Goal: Information Seeking & Learning: Learn about a topic

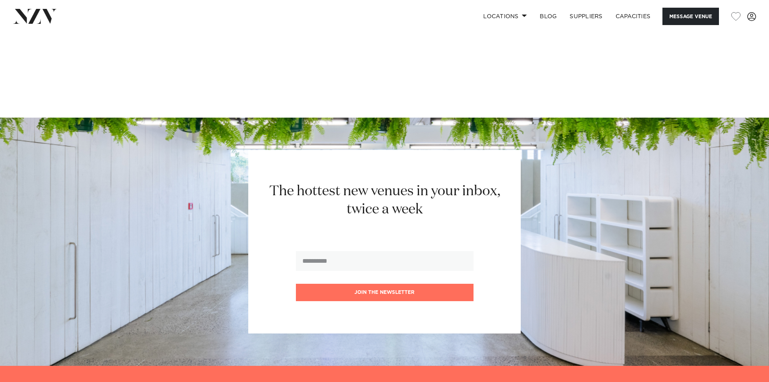
scroll to position [1696, 0]
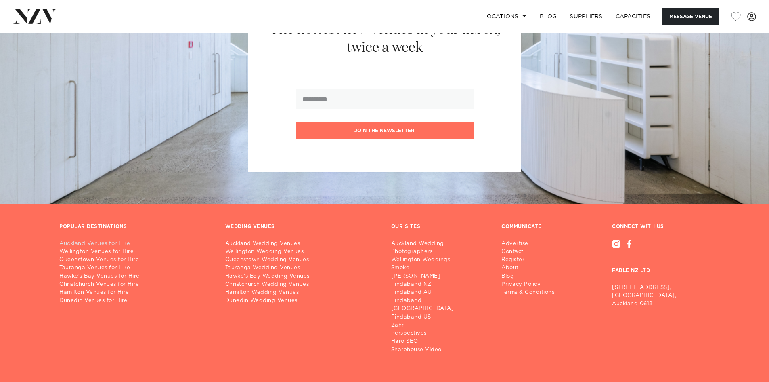
click at [85, 239] on link "Auckland Venues for Hire" at bounding box center [135, 243] width 153 height 8
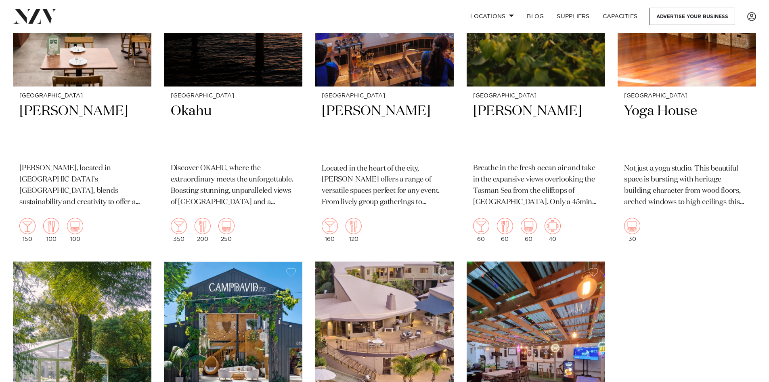
scroll to position [8758, 0]
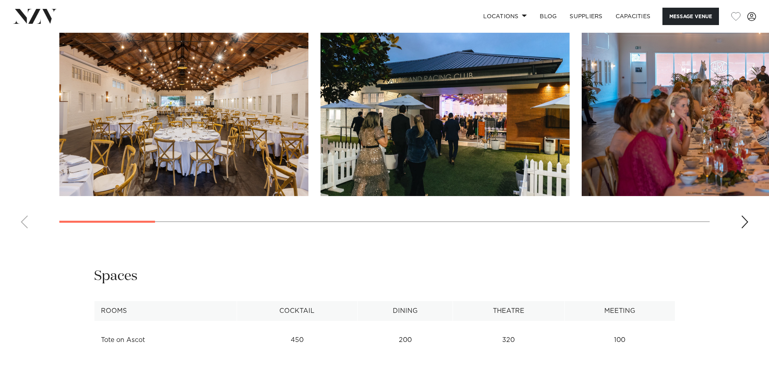
scroll to position [888, 0]
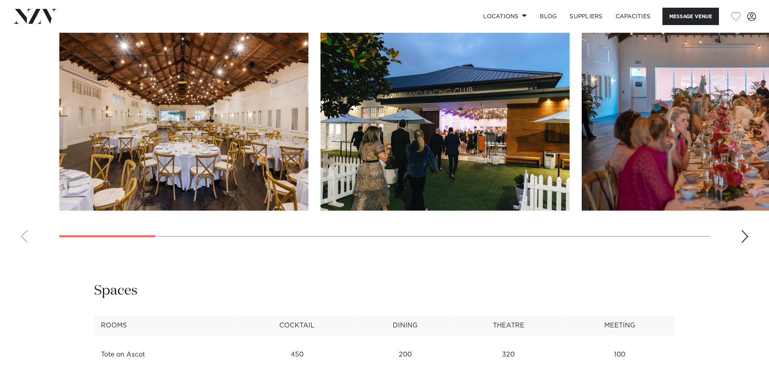
click at [748, 230] on div "Next slide" at bounding box center [745, 236] width 8 height 13
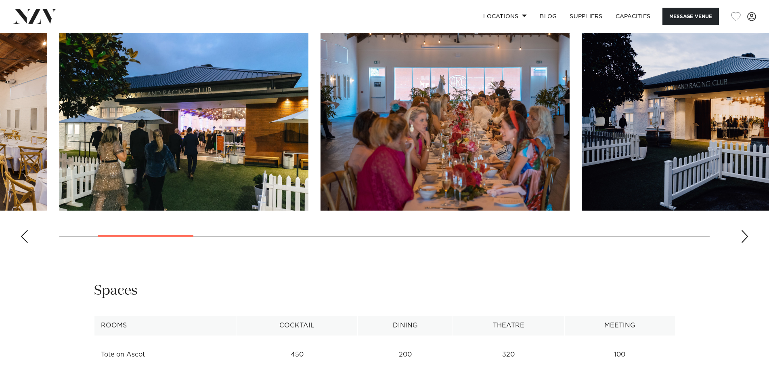
click at [748, 230] on div "Next slide" at bounding box center [745, 236] width 8 height 13
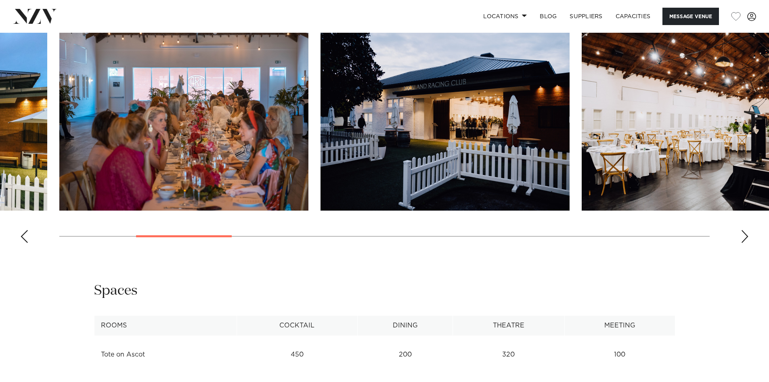
click at [748, 230] on div "Next slide" at bounding box center [745, 236] width 8 height 13
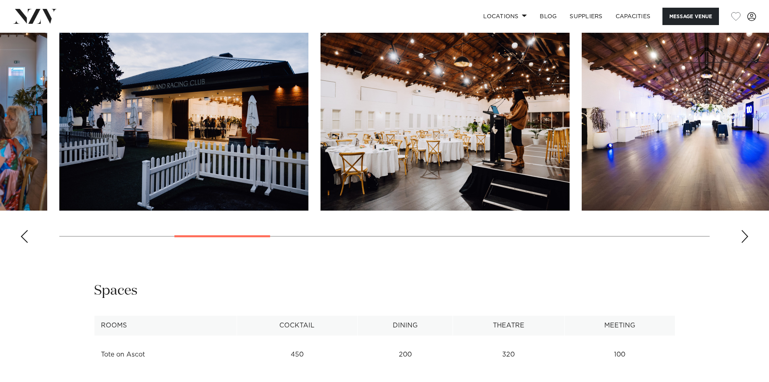
click at [748, 230] on div "Next slide" at bounding box center [745, 236] width 8 height 13
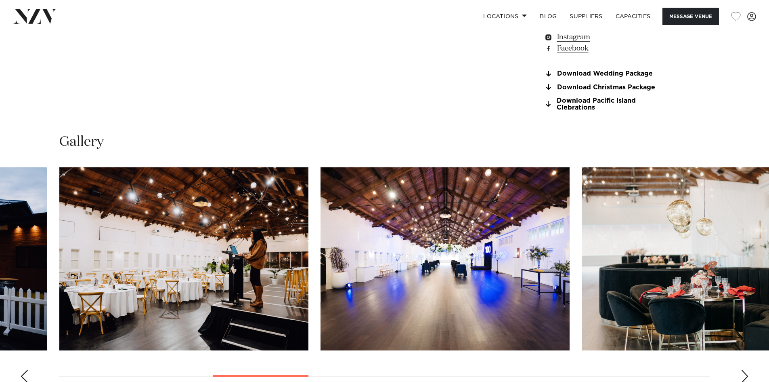
scroll to position [807, 0]
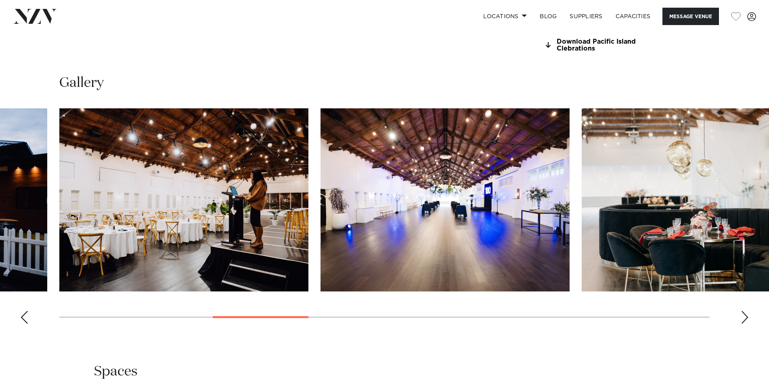
click at [746, 310] on div "Next slide" at bounding box center [745, 316] width 8 height 13
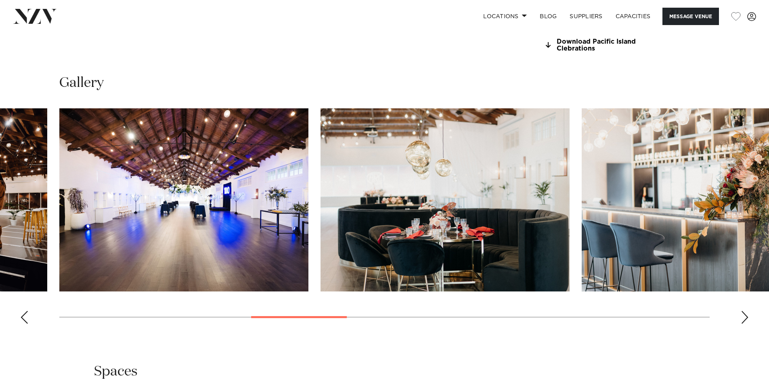
click at [746, 310] on div "Next slide" at bounding box center [745, 316] width 8 height 13
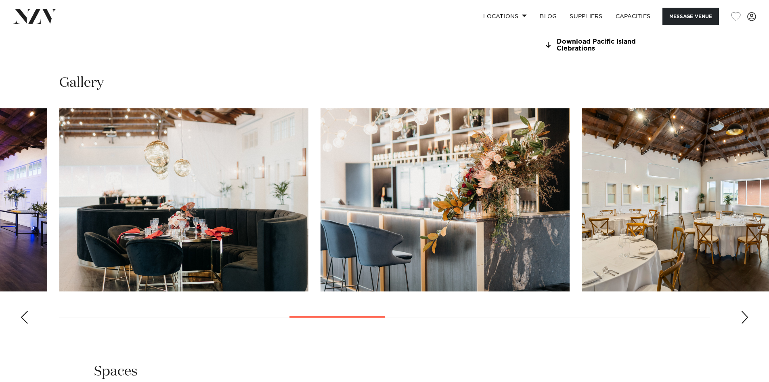
click at [746, 310] on div "Next slide" at bounding box center [745, 316] width 8 height 13
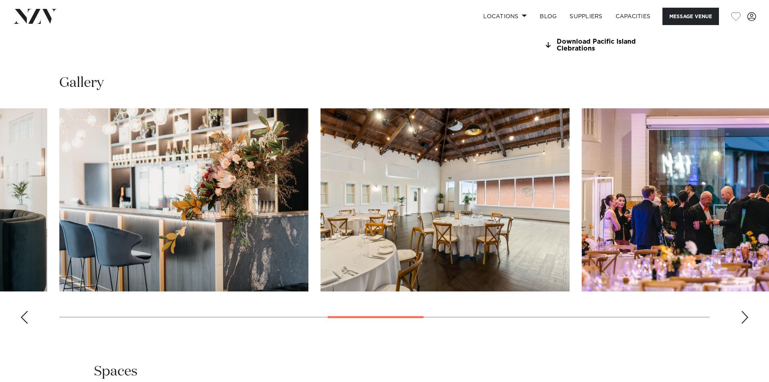
click at [746, 310] on div "Next slide" at bounding box center [745, 316] width 8 height 13
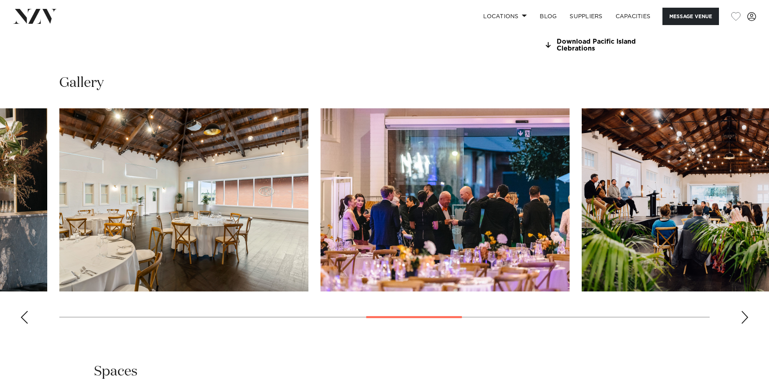
click at [743, 310] on div "Next slide" at bounding box center [745, 316] width 8 height 13
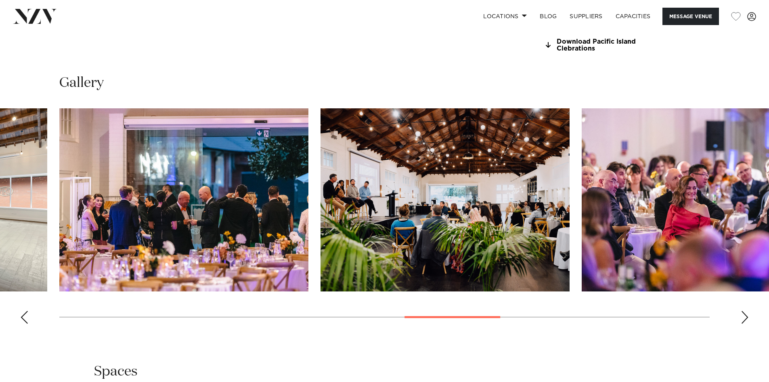
click at [743, 310] on div "Next slide" at bounding box center [745, 316] width 8 height 13
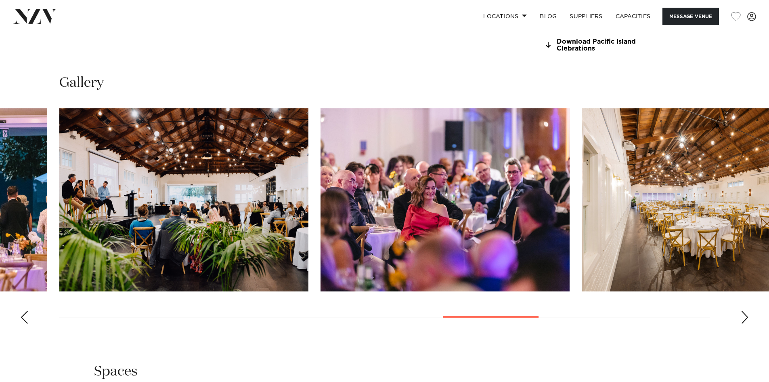
click at [743, 310] on div "Next slide" at bounding box center [745, 316] width 8 height 13
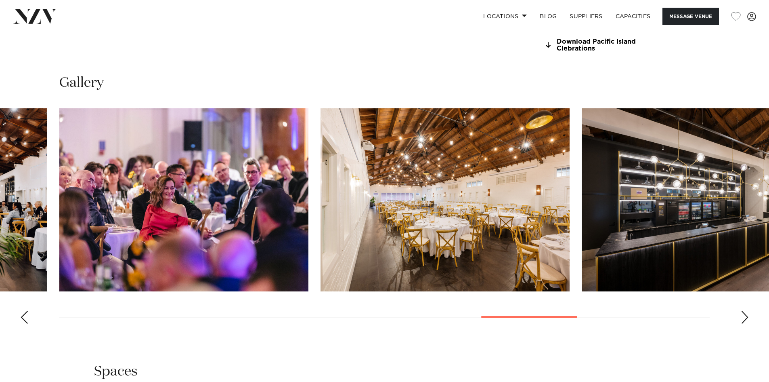
click at [743, 310] on div "Next slide" at bounding box center [745, 316] width 8 height 13
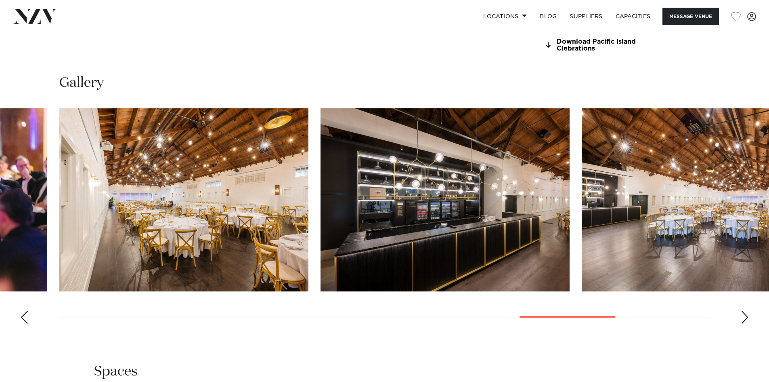
click at [743, 310] on div "Next slide" at bounding box center [745, 316] width 8 height 13
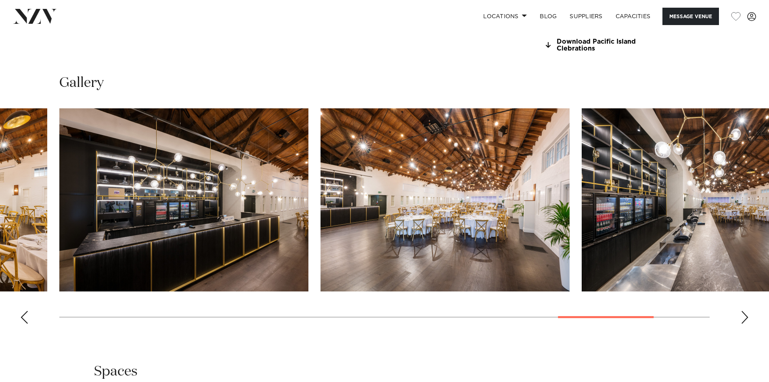
click at [743, 310] on div "Next slide" at bounding box center [745, 316] width 8 height 13
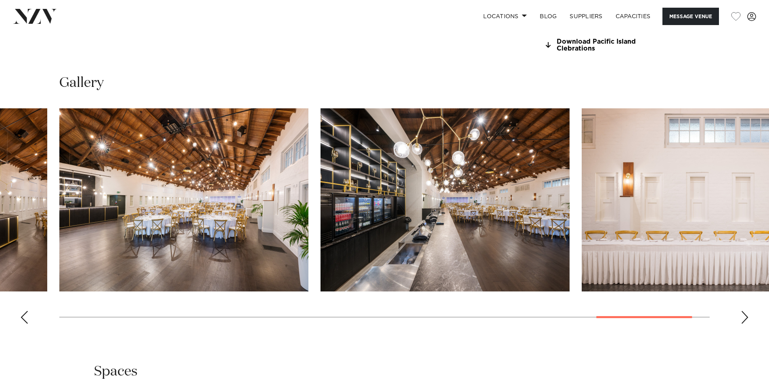
click at [743, 310] on div "Next slide" at bounding box center [745, 316] width 8 height 13
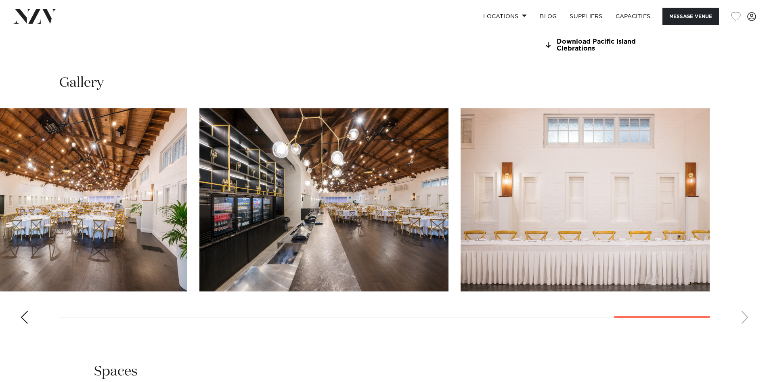
click at [19, 312] on swiper-container at bounding box center [384, 219] width 769 height 222
click at [23, 312] on div "Previous slide" at bounding box center [24, 316] width 8 height 13
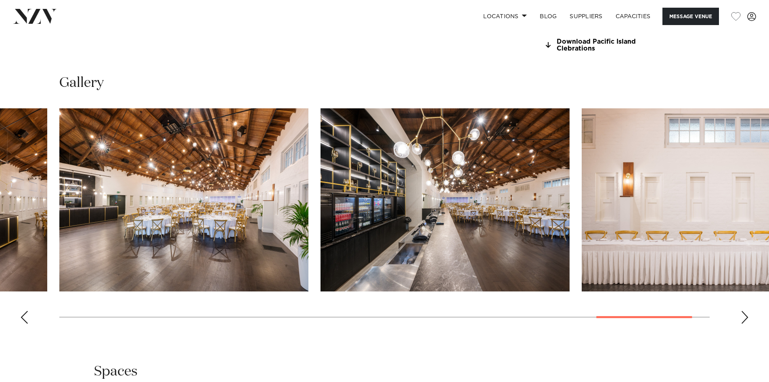
click at [23, 312] on div "Previous slide" at bounding box center [24, 316] width 8 height 13
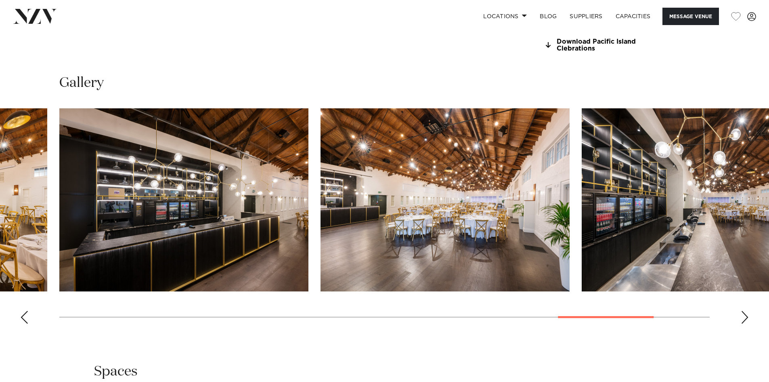
click at [23, 312] on div "Previous slide" at bounding box center [24, 316] width 8 height 13
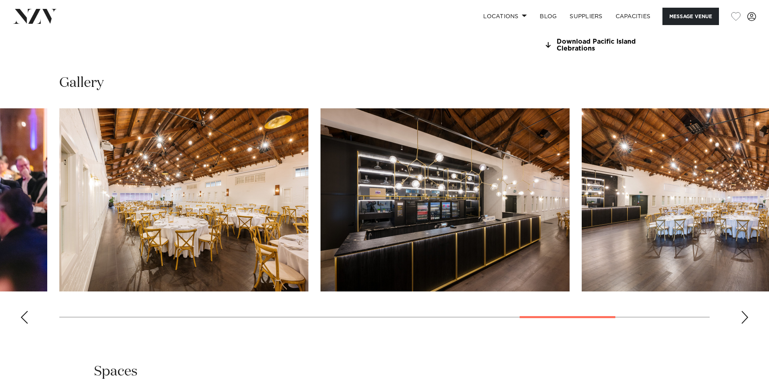
click at [23, 312] on div "Previous slide" at bounding box center [24, 316] width 8 height 13
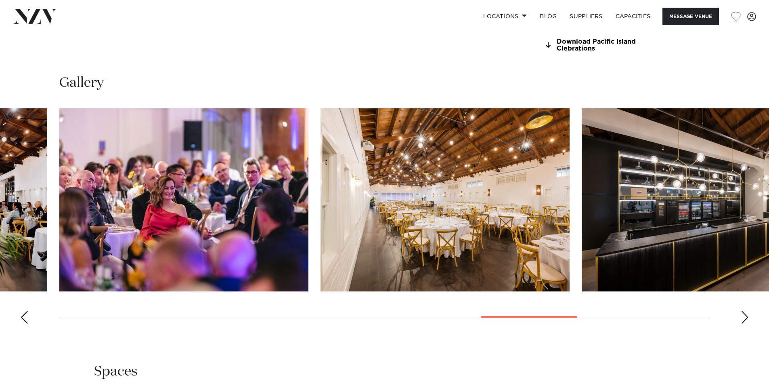
click at [23, 312] on div "Previous slide" at bounding box center [24, 316] width 8 height 13
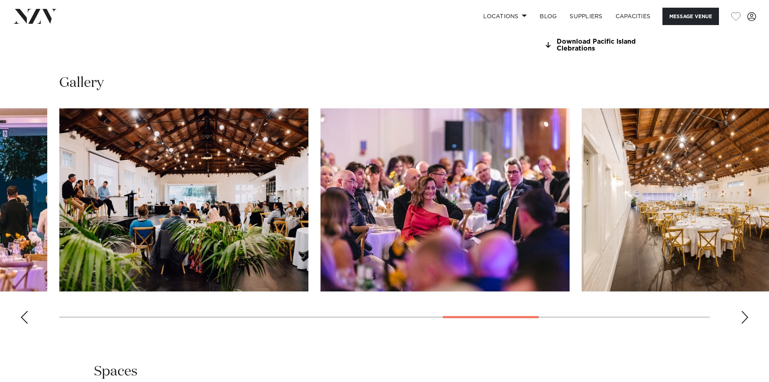
click at [23, 312] on div "Previous slide" at bounding box center [24, 316] width 8 height 13
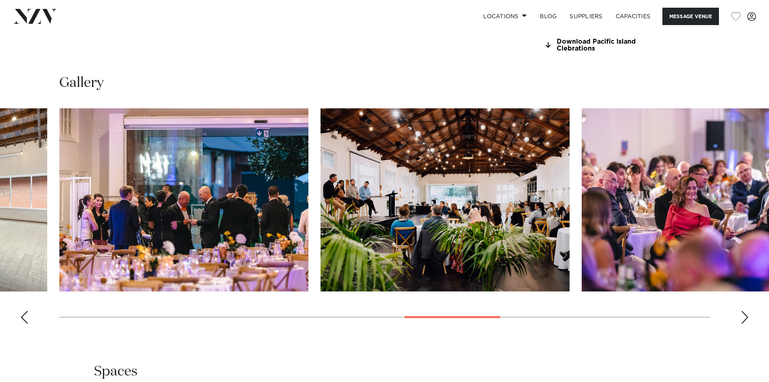
click at [23, 312] on div "Previous slide" at bounding box center [24, 316] width 8 height 13
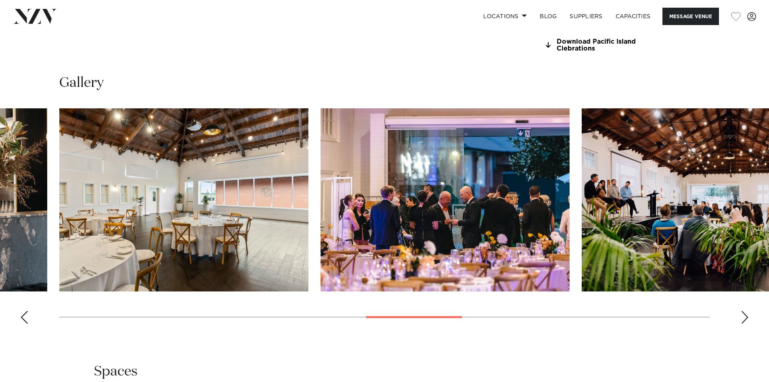
click at [23, 312] on div "Previous slide" at bounding box center [24, 316] width 8 height 13
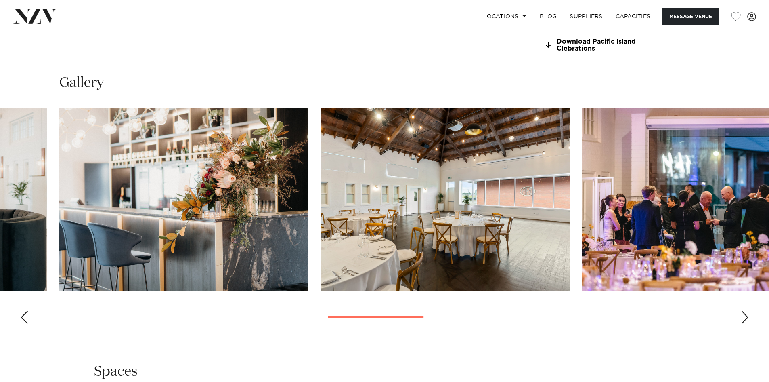
click at [23, 312] on div "Previous slide" at bounding box center [24, 316] width 8 height 13
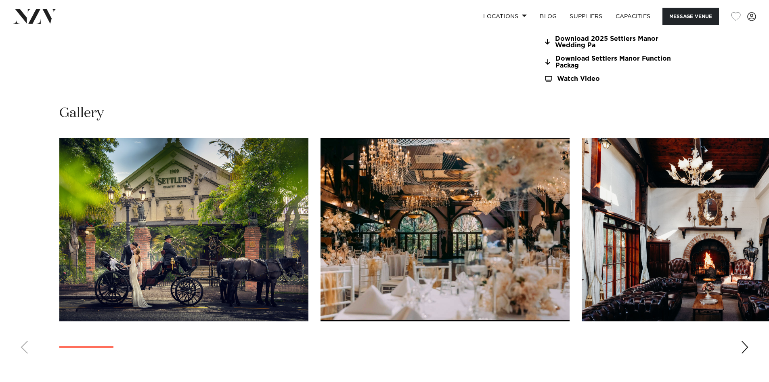
scroll to position [888, 0]
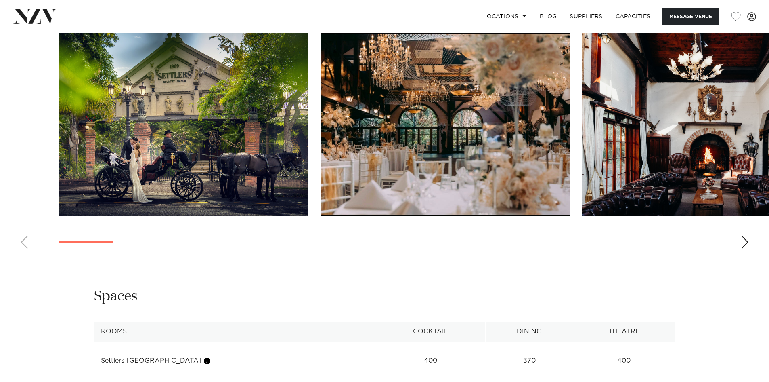
click at [741, 243] on div "Next slide" at bounding box center [745, 241] width 8 height 13
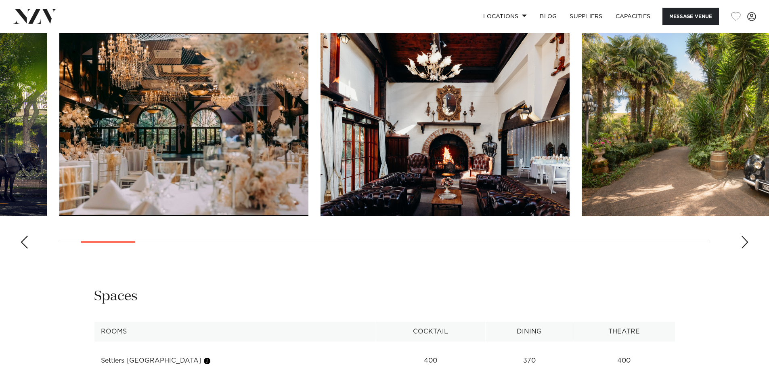
click at [741, 243] on div "Next slide" at bounding box center [745, 241] width 8 height 13
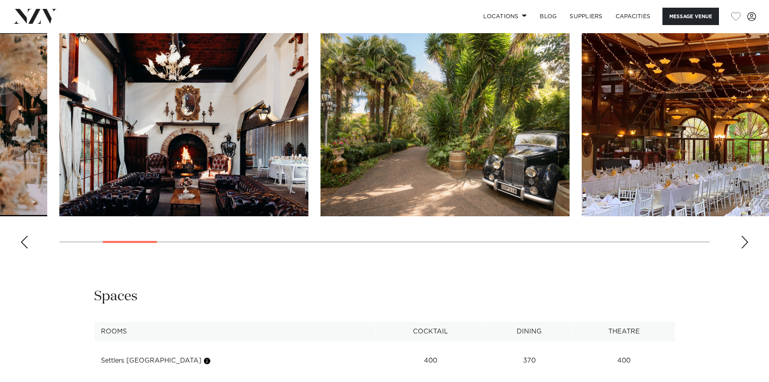
click at [741, 243] on div "Next slide" at bounding box center [745, 241] width 8 height 13
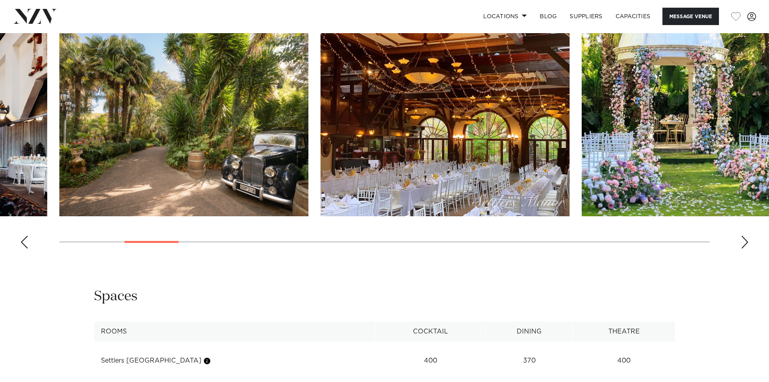
click at [741, 243] on div "Next slide" at bounding box center [745, 241] width 8 height 13
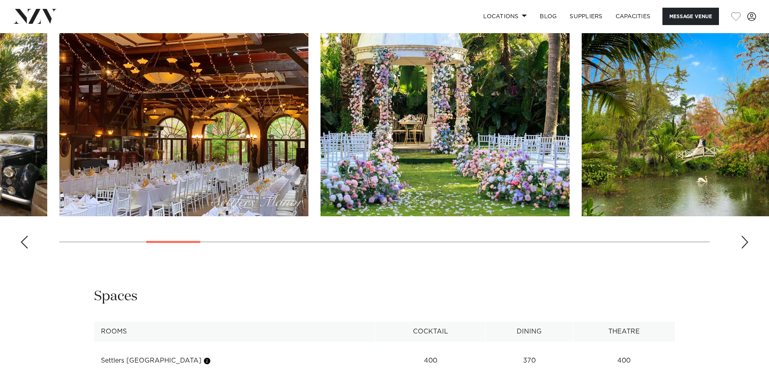
click at [741, 243] on div "Next slide" at bounding box center [745, 241] width 8 height 13
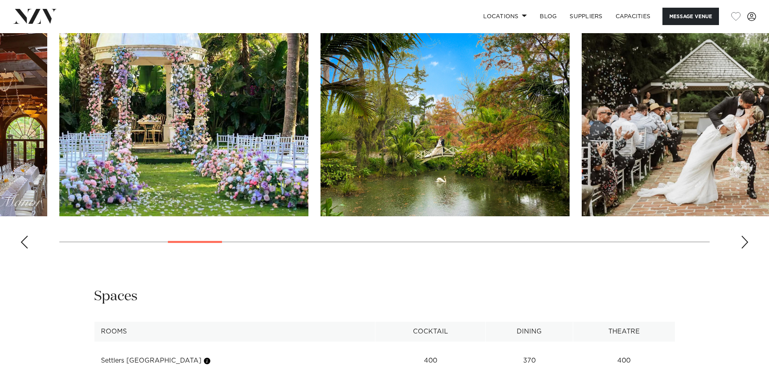
click at [741, 243] on div "Next slide" at bounding box center [745, 241] width 8 height 13
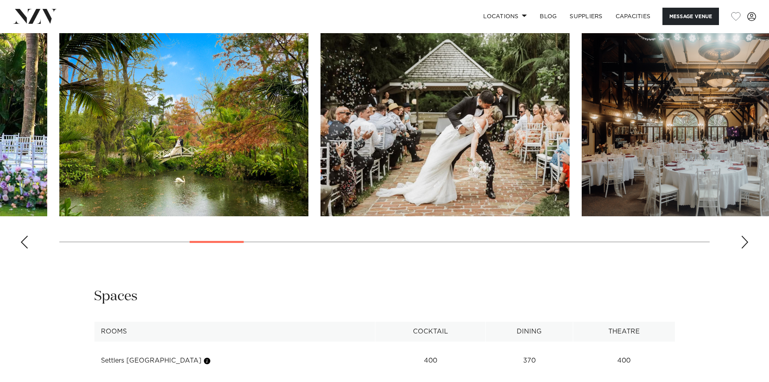
click at [741, 243] on div "Next slide" at bounding box center [745, 241] width 8 height 13
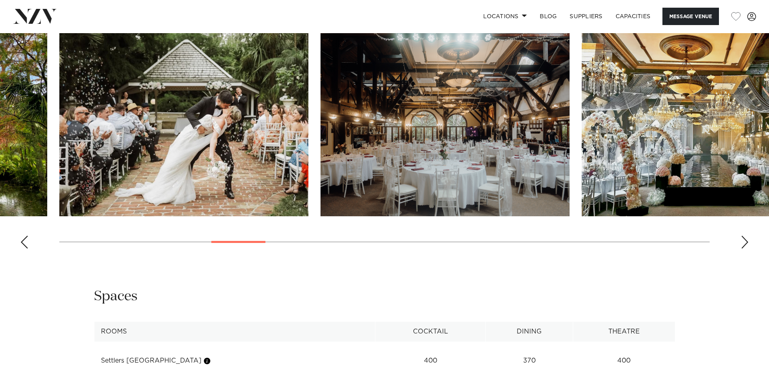
click at [742, 242] on div "Next slide" at bounding box center [745, 241] width 8 height 13
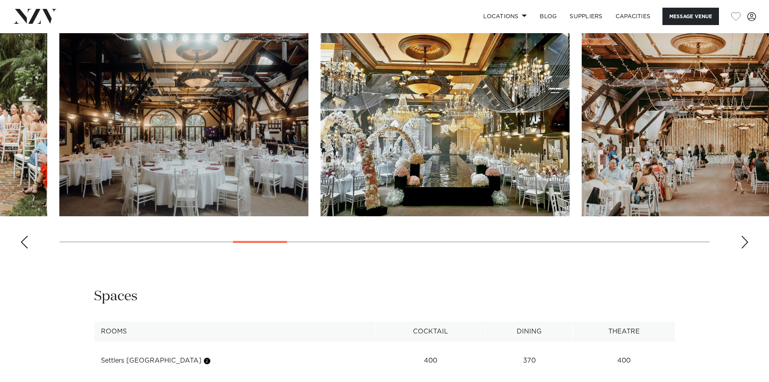
click at [742, 242] on div "Next slide" at bounding box center [745, 241] width 8 height 13
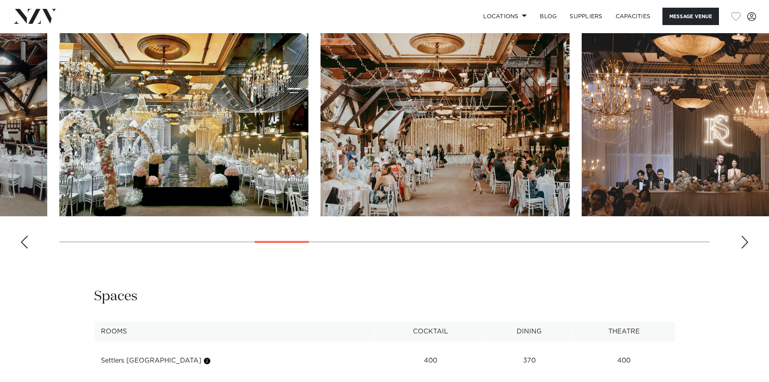
click at [742, 242] on div "Next slide" at bounding box center [745, 241] width 8 height 13
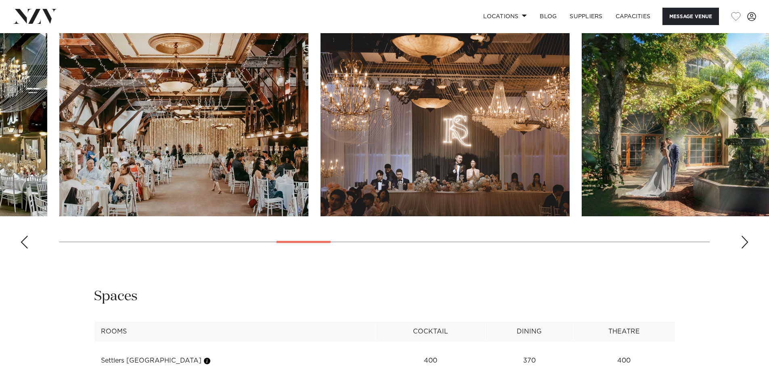
click at [742, 242] on div "Next slide" at bounding box center [745, 241] width 8 height 13
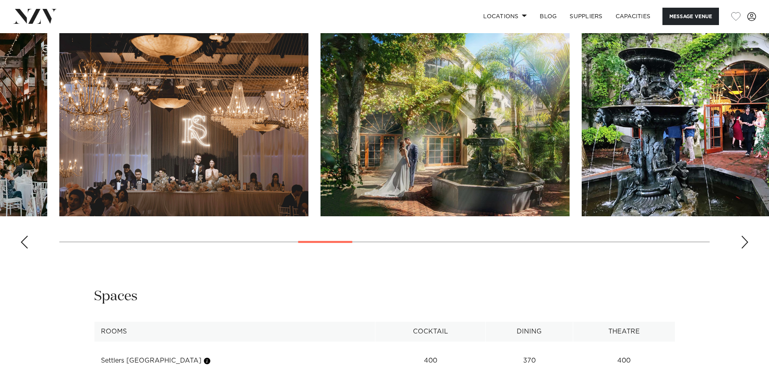
click at [742, 242] on div "Next slide" at bounding box center [745, 241] width 8 height 13
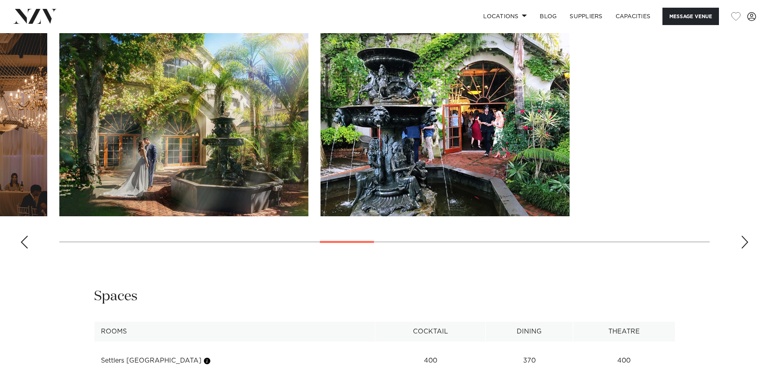
click at [742, 242] on div "Next slide" at bounding box center [745, 241] width 8 height 13
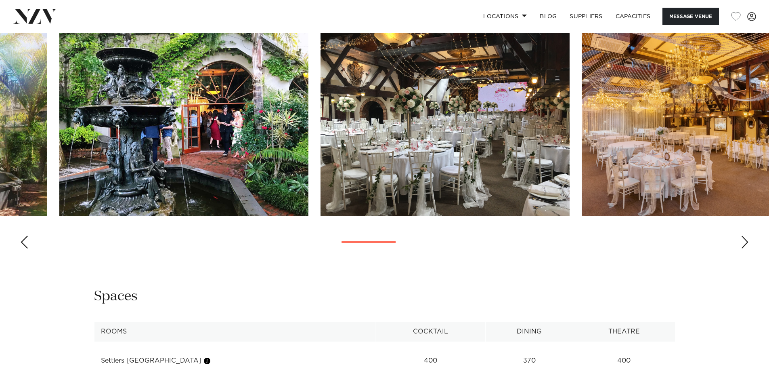
click at [742, 242] on div "Next slide" at bounding box center [745, 241] width 8 height 13
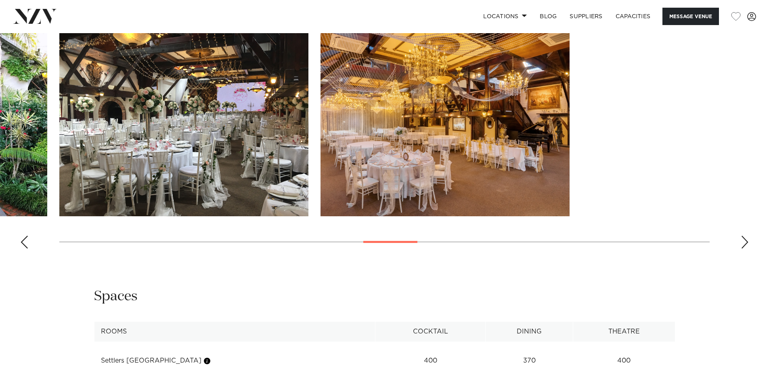
click at [742, 242] on div "Next slide" at bounding box center [745, 241] width 8 height 13
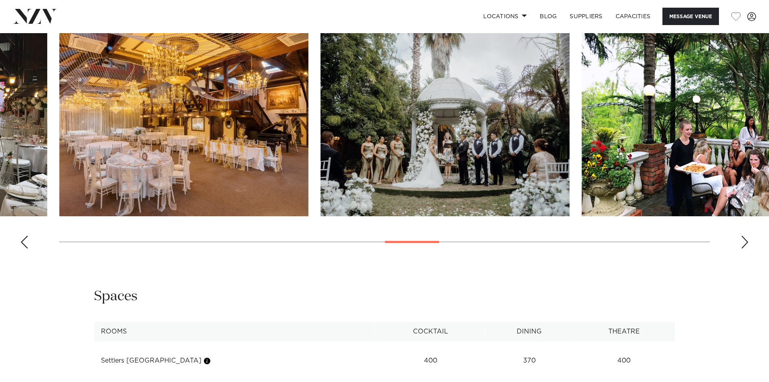
click at [742, 242] on div "Next slide" at bounding box center [745, 241] width 8 height 13
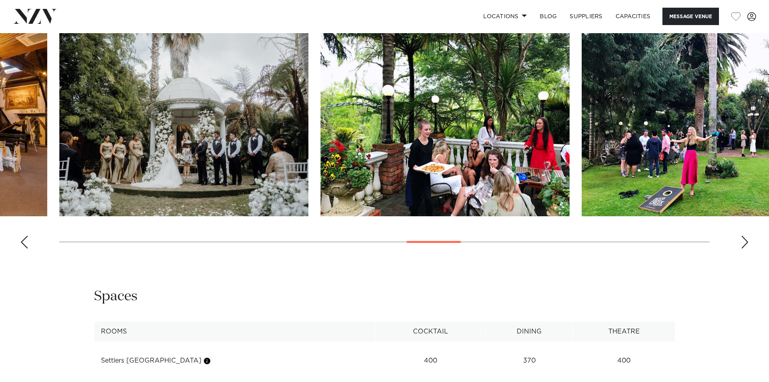
click at [742, 242] on div "Next slide" at bounding box center [745, 241] width 8 height 13
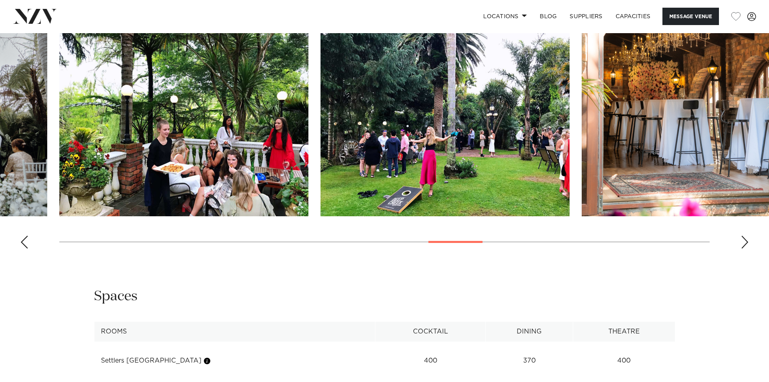
click at [742, 242] on div "Next slide" at bounding box center [745, 241] width 8 height 13
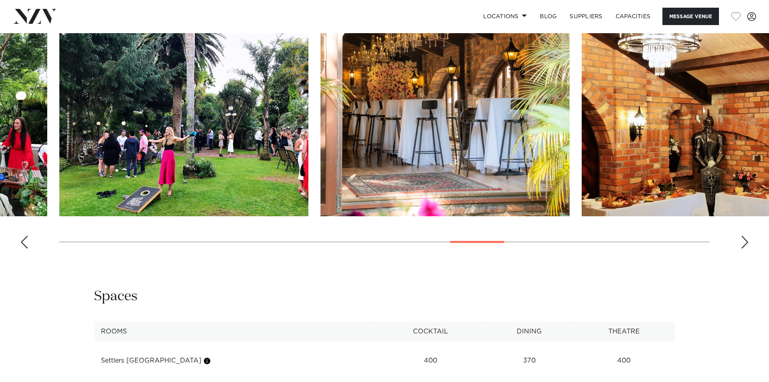
click at [742, 242] on div "Next slide" at bounding box center [745, 241] width 8 height 13
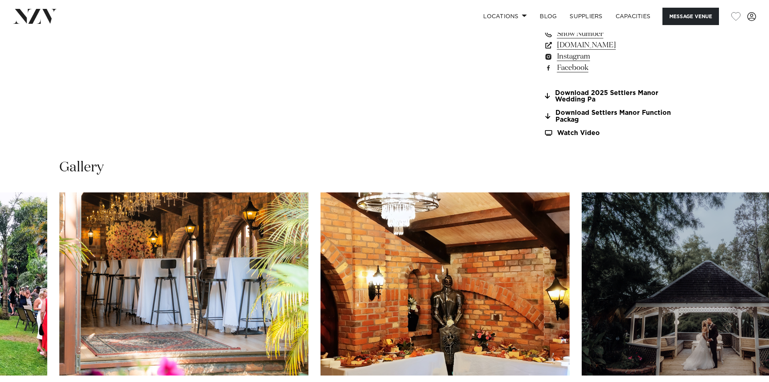
scroll to position [807, 0]
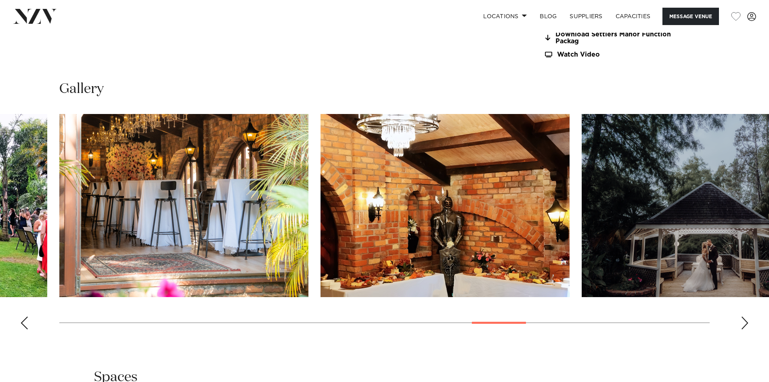
click at [739, 326] on swiper-container at bounding box center [384, 225] width 769 height 222
click at [744, 325] on div "Next slide" at bounding box center [745, 322] width 8 height 13
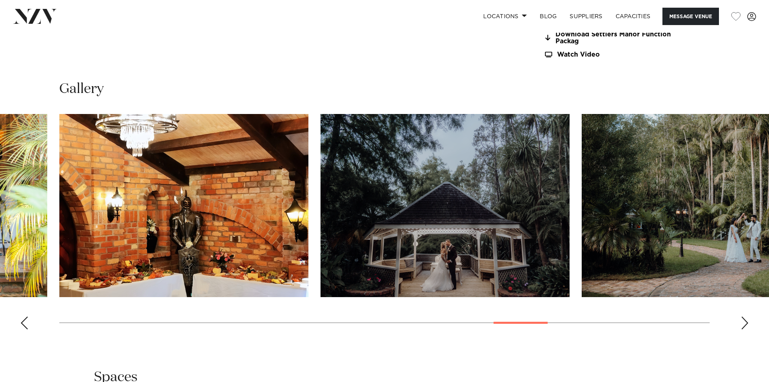
click at [744, 325] on div "Next slide" at bounding box center [745, 322] width 8 height 13
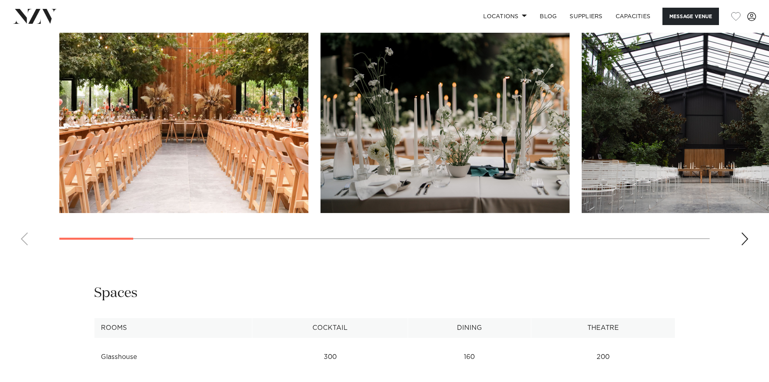
scroll to position [848, 0]
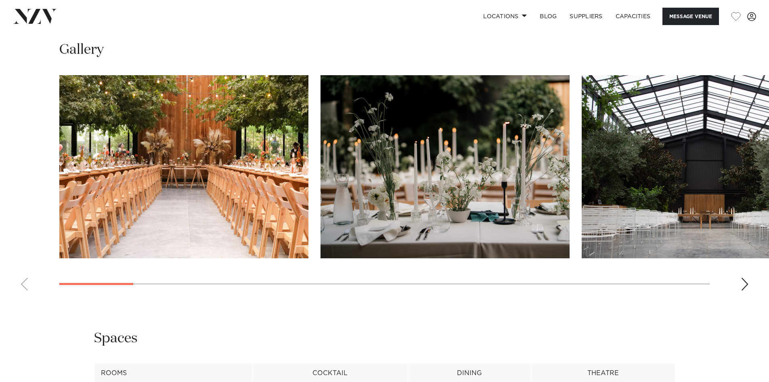
click at [744, 283] on div "Next slide" at bounding box center [745, 283] width 8 height 13
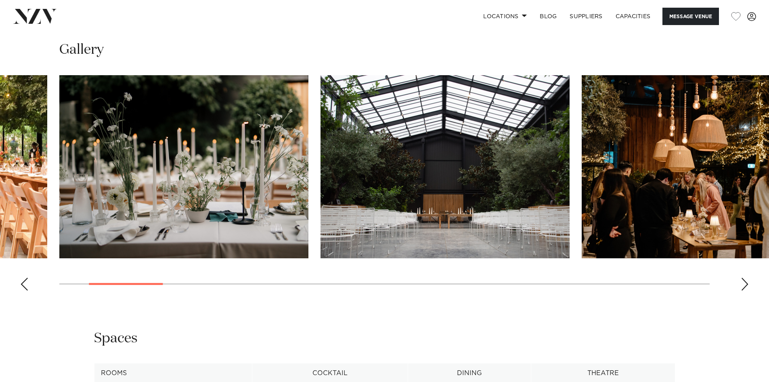
click at [744, 283] on div "Next slide" at bounding box center [745, 283] width 8 height 13
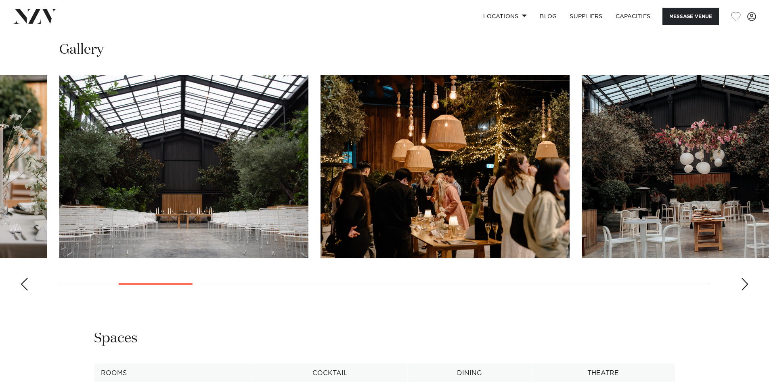
click at [744, 283] on div "Next slide" at bounding box center [745, 283] width 8 height 13
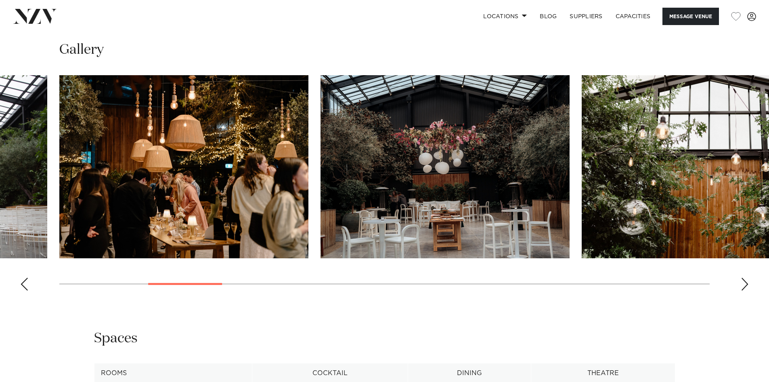
click at [744, 283] on div "Next slide" at bounding box center [745, 283] width 8 height 13
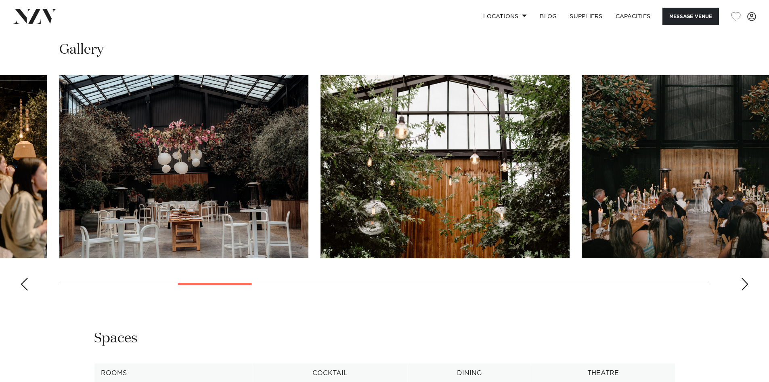
click at [744, 283] on div "Next slide" at bounding box center [745, 283] width 8 height 13
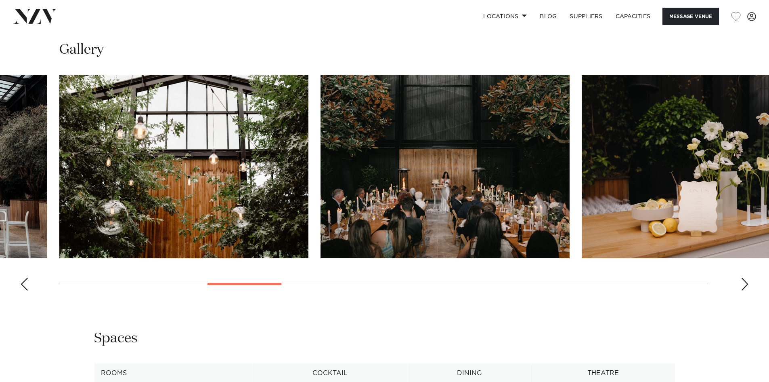
click at [744, 283] on div "Next slide" at bounding box center [745, 283] width 8 height 13
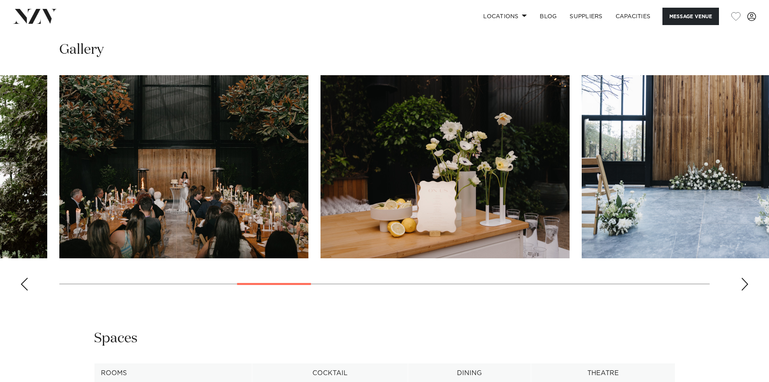
click at [744, 283] on div "Next slide" at bounding box center [745, 283] width 8 height 13
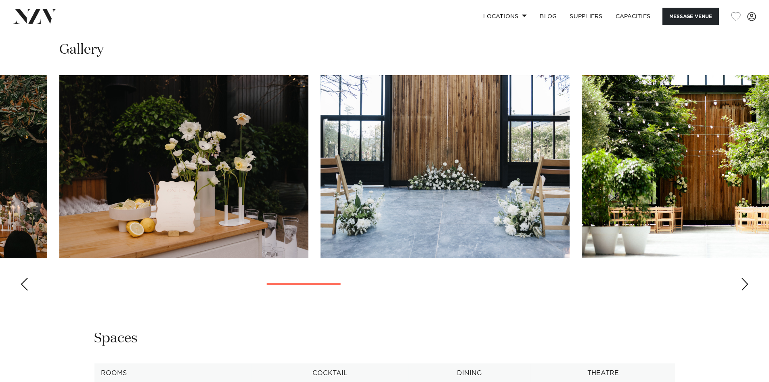
click at [744, 283] on div "Next slide" at bounding box center [745, 283] width 8 height 13
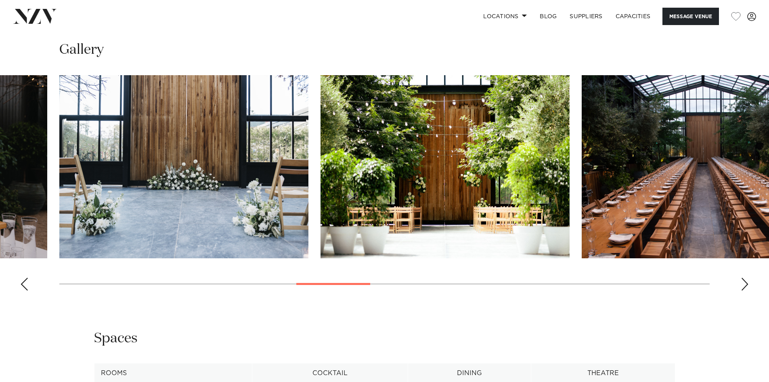
click at [744, 283] on div "Next slide" at bounding box center [745, 283] width 8 height 13
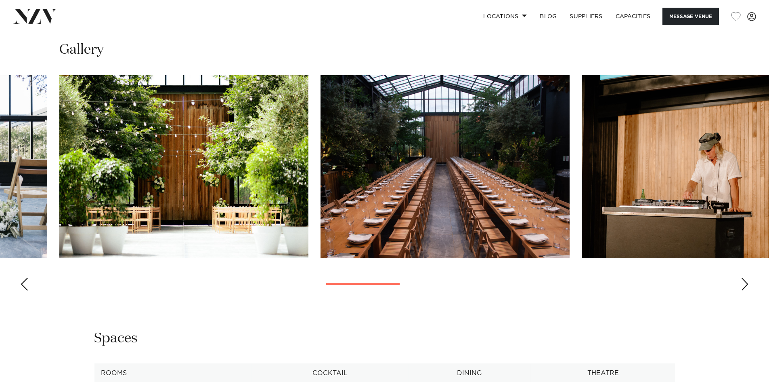
click at [744, 283] on div "Next slide" at bounding box center [745, 283] width 8 height 13
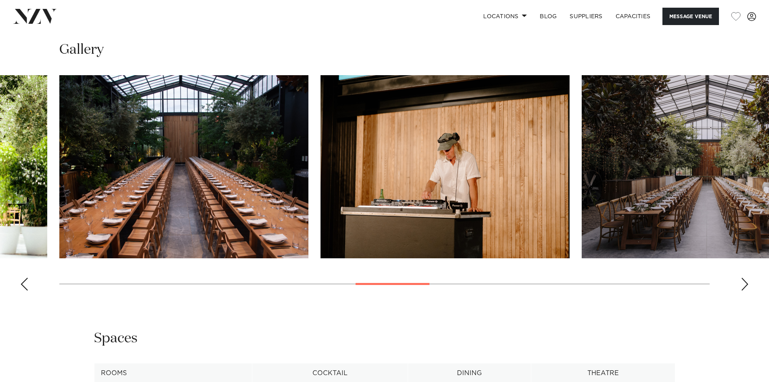
click at [744, 283] on div "Next slide" at bounding box center [745, 283] width 8 height 13
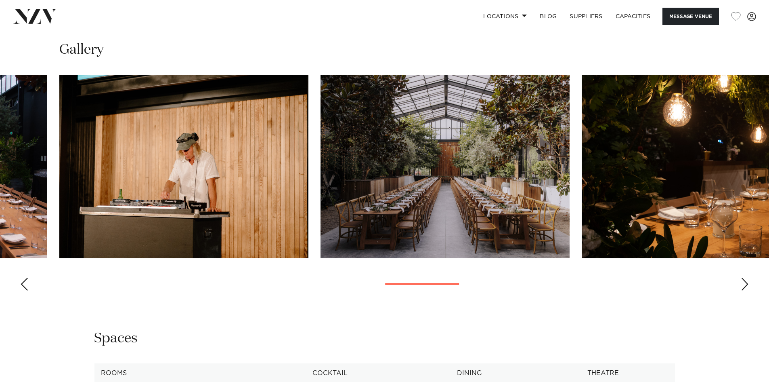
click at [744, 283] on div "Next slide" at bounding box center [745, 283] width 8 height 13
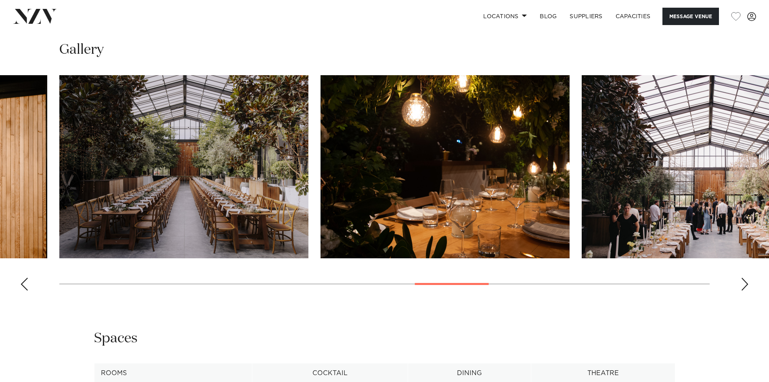
click at [744, 283] on div "Next slide" at bounding box center [745, 283] width 8 height 13
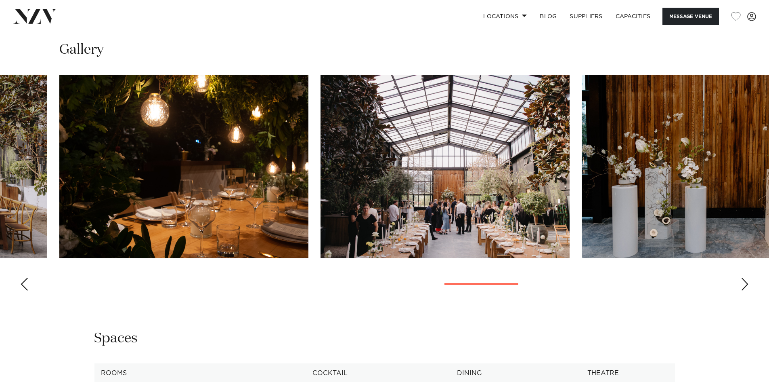
click at [744, 283] on div "Next slide" at bounding box center [745, 283] width 8 height 13
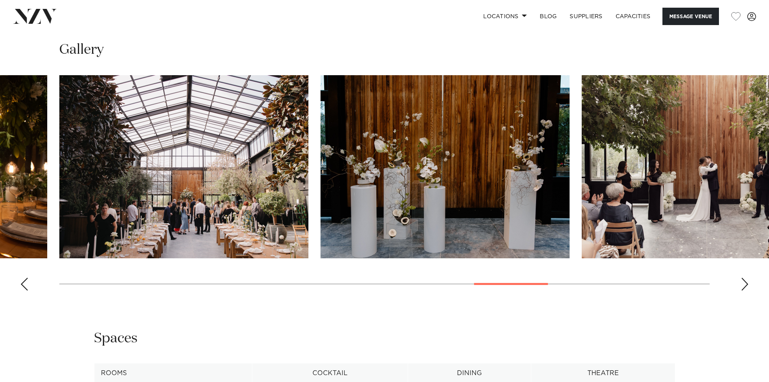
click at [744, 283] on div "Next slide" at bounding box center [745, 283] width 8 height 13
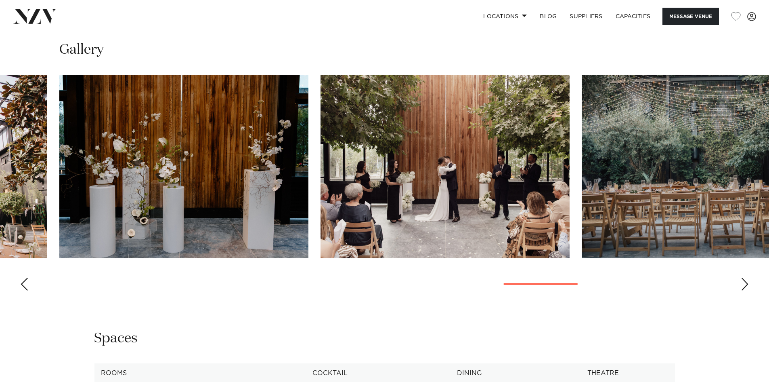
click at [744, 283] on div "Next slide" at bounding box center [745, 283] width 8 height 13
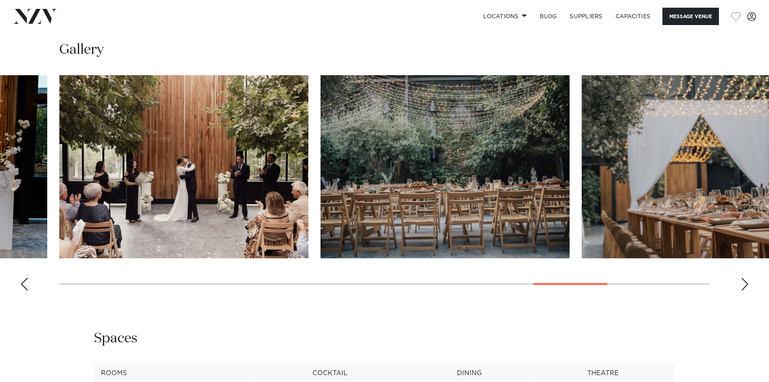
click at [744, 283] on div "Next slide" at bounding box center [745, 283] width 8 height 13
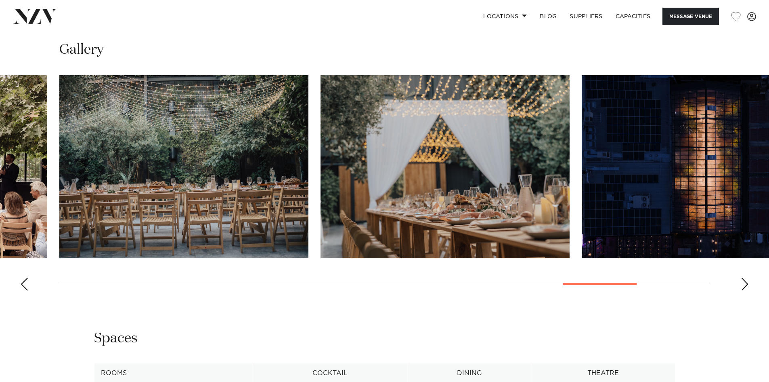
click at [744, 283] on div "Next slide" at bounding box center [745, 283] width 8 height 13
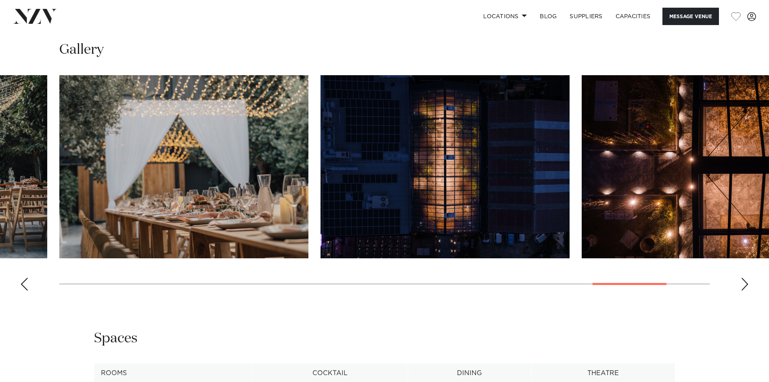
click at [744, 283] on div "Next slide" at bounding box center [745, 283] width 8 height 13
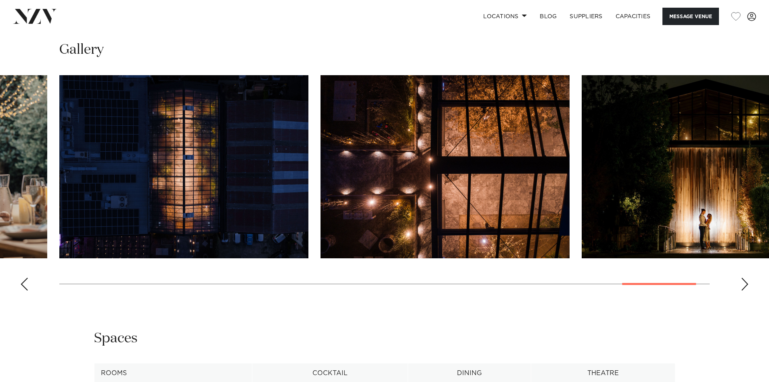
click at [744, 283] on div "Next slide" at bounding box center [745, 283] width 8 height 13
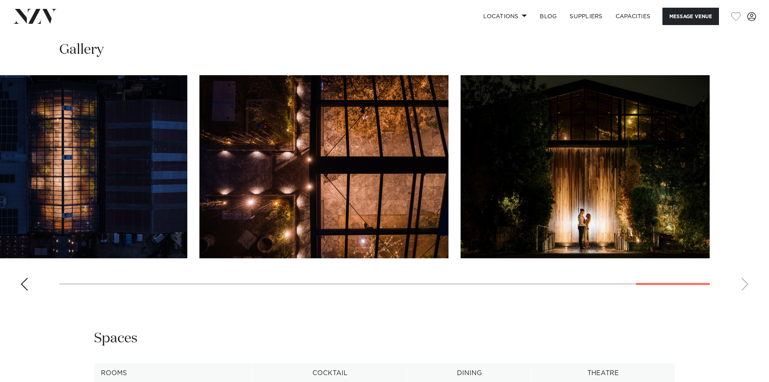
click at [30, 285] on swiper-container at bounding box center [384, 186] width 769 height 222
click at [19, 288] on swiper-container at bounding box center [384, 186] width 769 height 222
click at [24, 285] on div "Previous slide" at bounding box center [24, 283] width 8 height 13
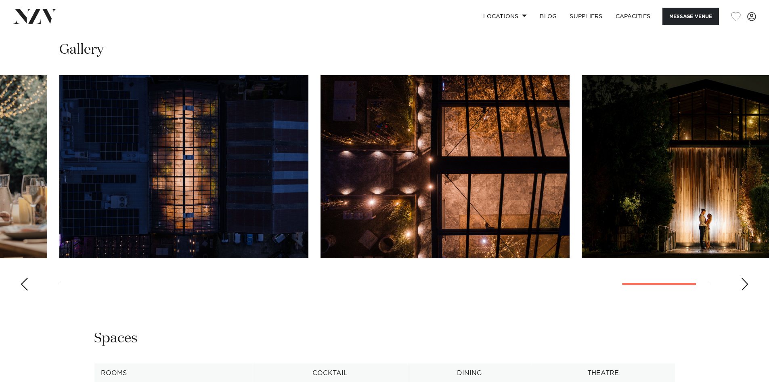
click at [24, 285] on div "Previous slide" at bounding box center [24, 283] width 8 height 13
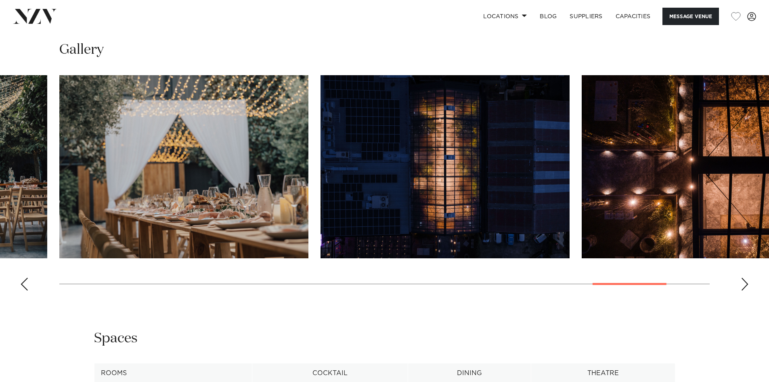
click at [24, 285] on div "Previous slide" at bounding box center [24, 283] width 8 height 13
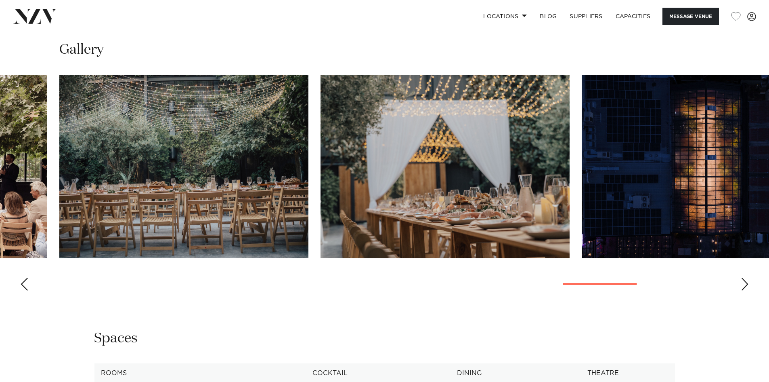
click at [24, 285] on div "Previous slide" at bounding box center [24, 283] width 8 height 13
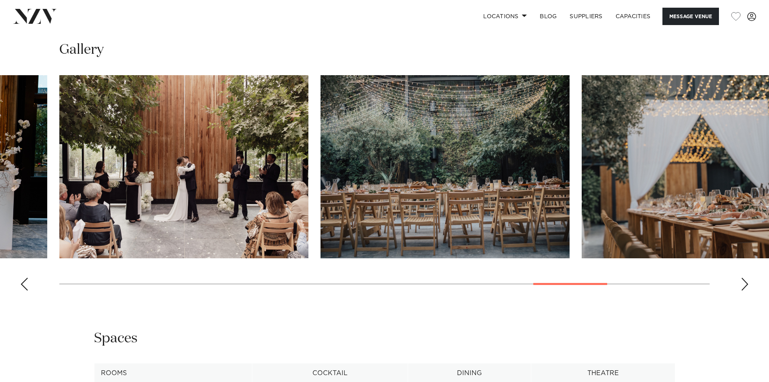
click at [24, 285] on div "Previous slide" at bounding box center [24, 283] width 8 height 13
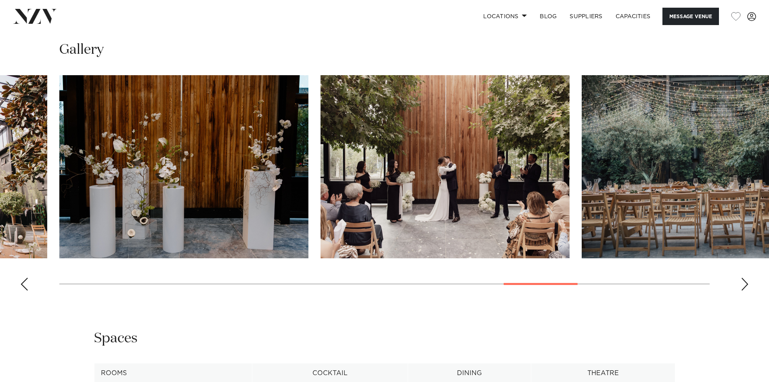
click at [24, 285] on div "Previous slide" at bounding box center [24, 283] width 8 height 13
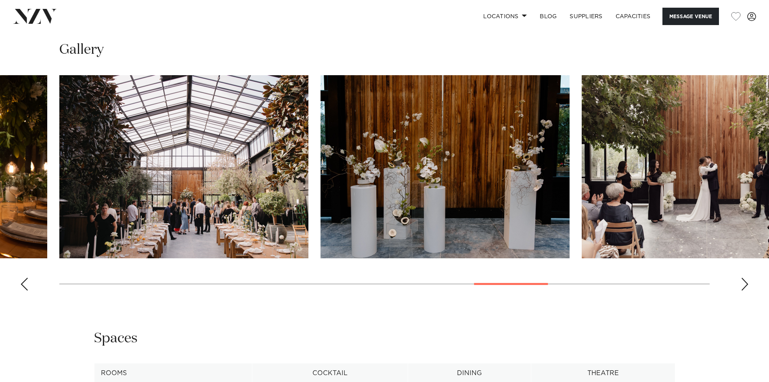
click at [24, 285] on div "Previous slide" at bounding box center [24, 283] width 8 height 13
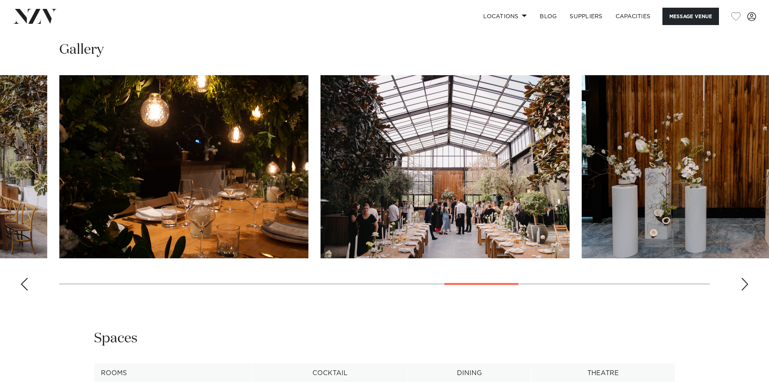
click at [24, 285] on div "Previous slide" at bounding box center [24, 283] width 8 height 13
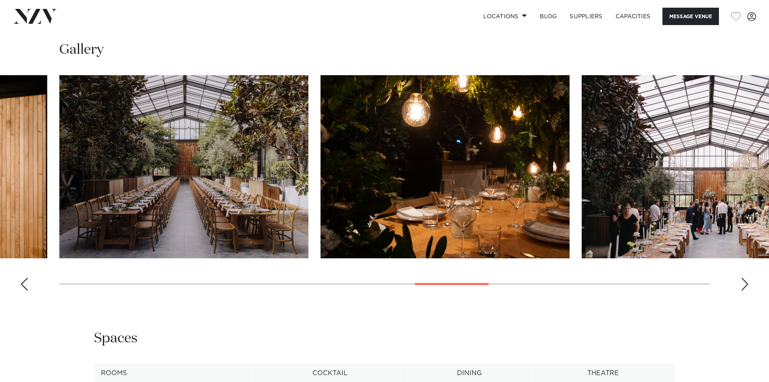
click at [24, 285] on div "Previous slide" at bounding box center [24, 283] width 8 height 13
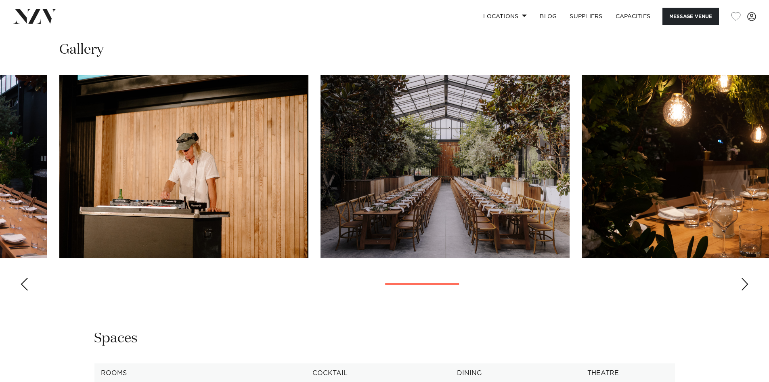
click at [24, 285] on div "Previous slide" at bounding box center [24, 283] width 8 height 13
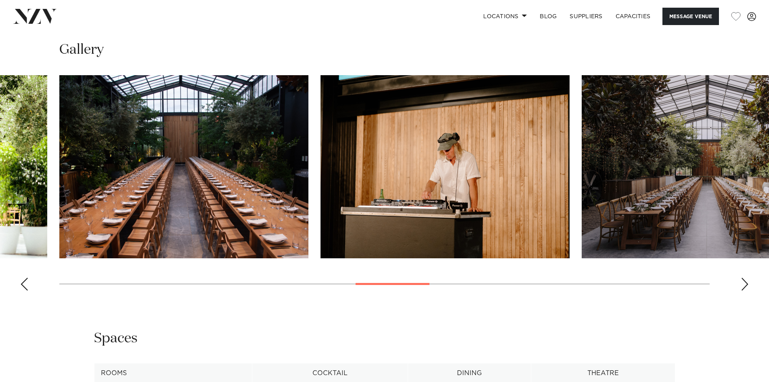
click at [24, 285] on div "Previous slide" at bounding box center [24, 283] width 8 height 13
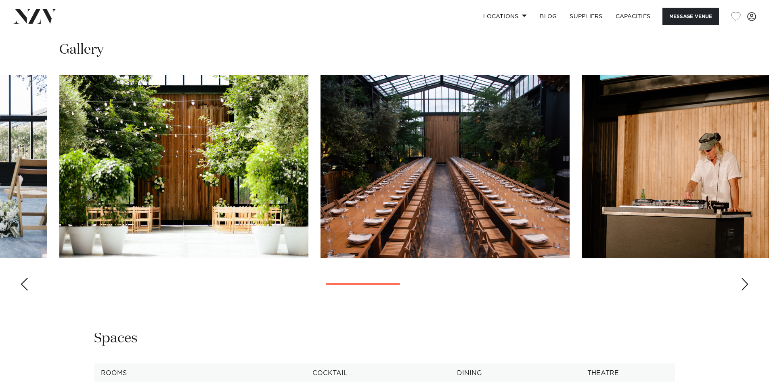
click at [24, 285] on div "Previous slide" at bounding box center [24, 283] width 8 height 13
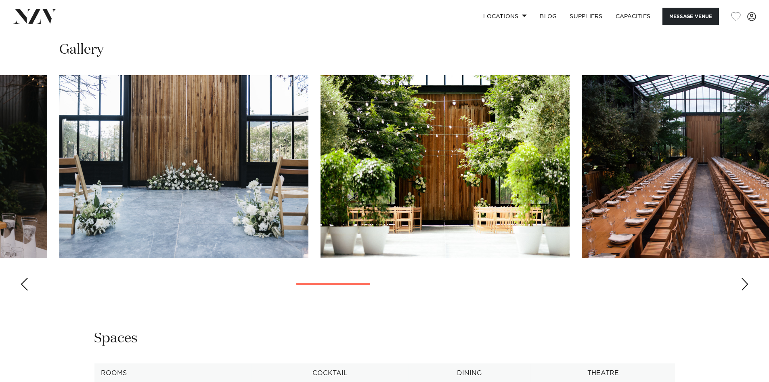
click at [24, 285] on div "Previous slide" at bounding box center [24, 283] width 8 height 13
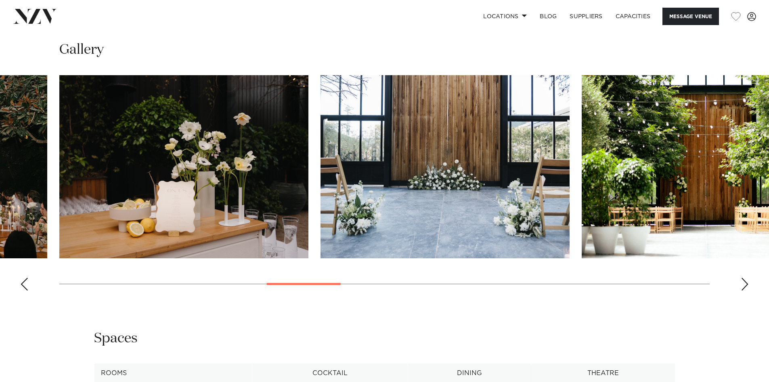
click at [24, 285] on div "Previous slide" at bounding box center [24, 283] width 8 height 13
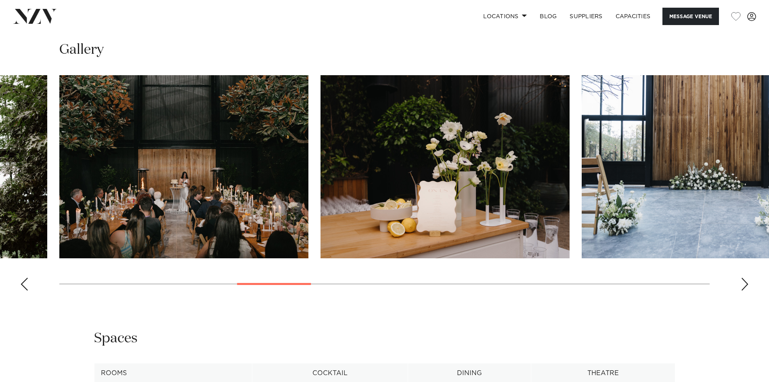
click at [24, 285] on div "Previous slide" at bounding box center [24, 283] width 8 height 13
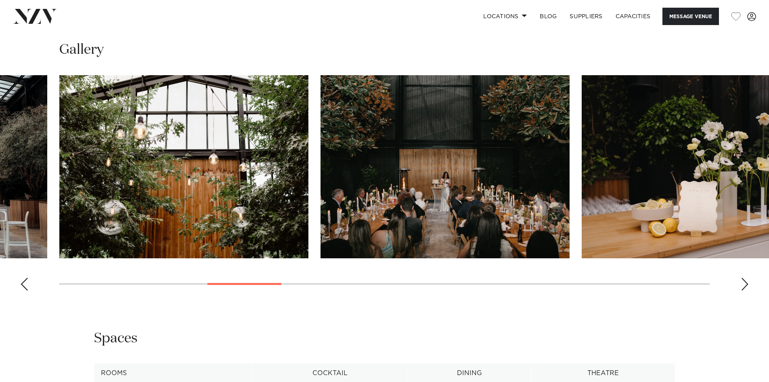
click at [24, 285] on div "Previous slide" at bounding box center [24, 283] width 8 height 13
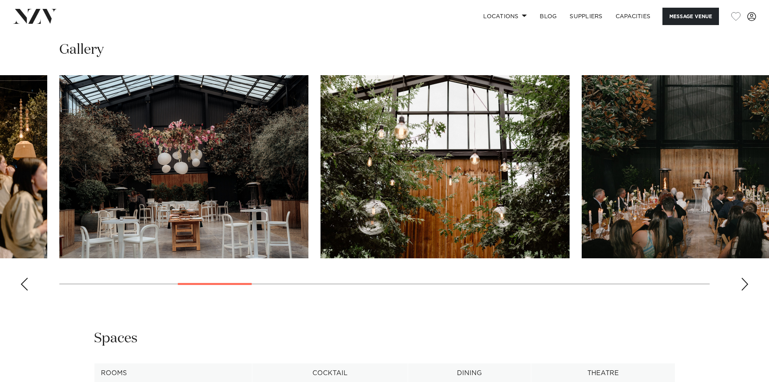
click at [24, 285] on div "Previous slide" at bounding box center [24, 283] width 8 height 13
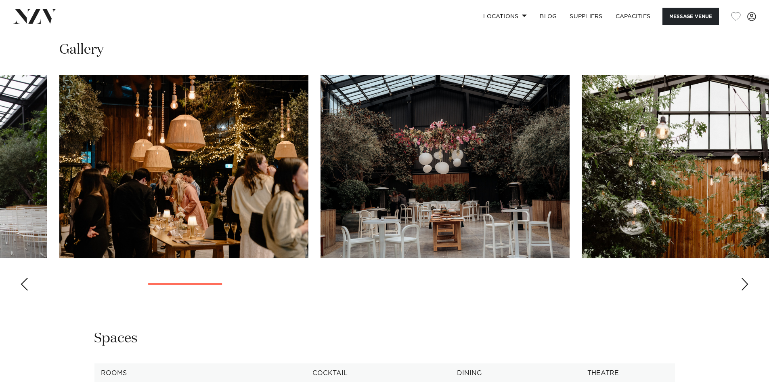
click at [24, 285] on div "Previous slide" at bounding box center [24, 283] width 8 height 13
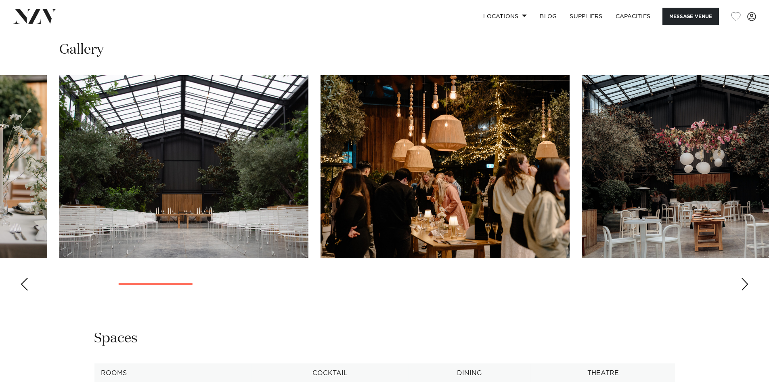
click at [24, 285] on div "Previous slide" at bounding box center [24, 283] width 8 height 13
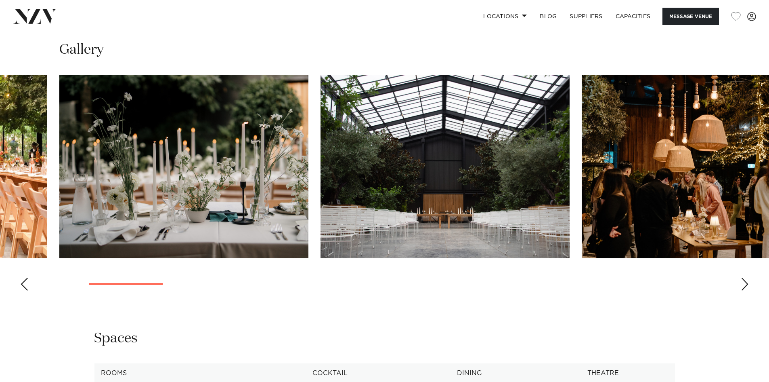
click at [24, 285] on div "Previous slide" at bounding box center [24, 283] width 8 height 13
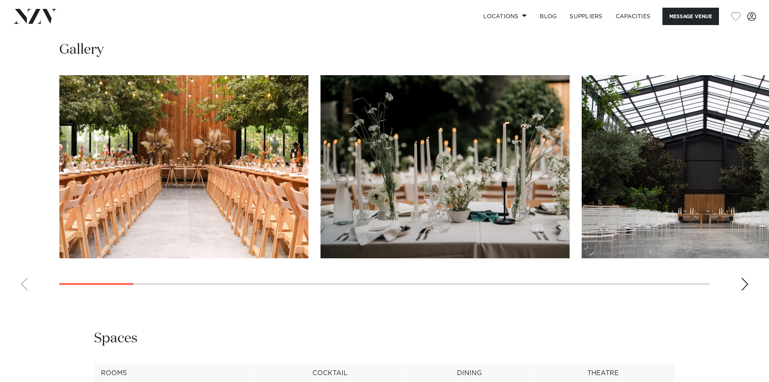
click at [746, 287] on div "Next slide" at bounding box center [745, 283] width 8 height 13
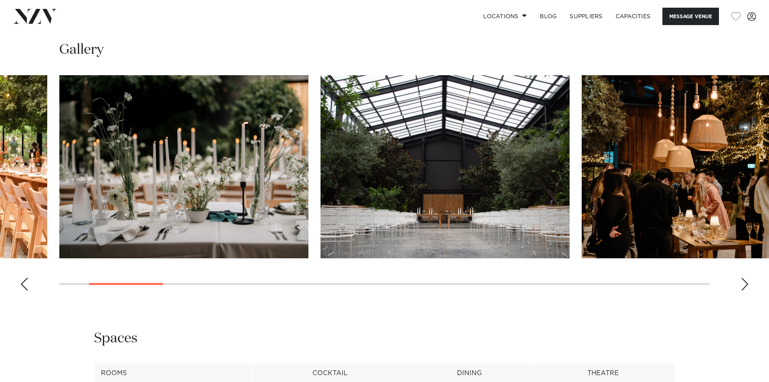
click at [746, 287] on div "Next slide" at bounding box center [745, 283] width 8 height 13
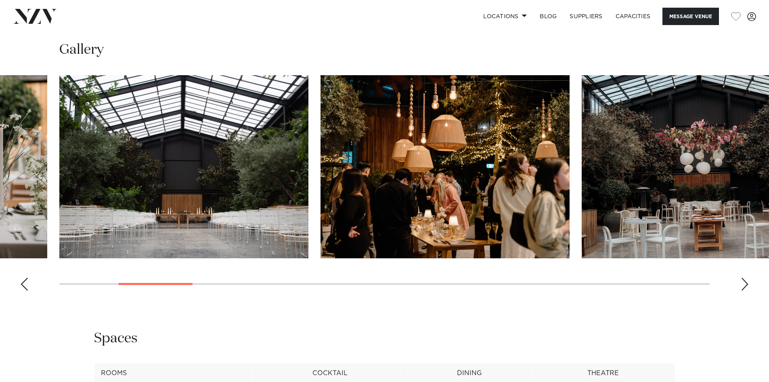
click at [746, 287] on div "Next slide" at bounding box center [745, 283] width 8 height 13
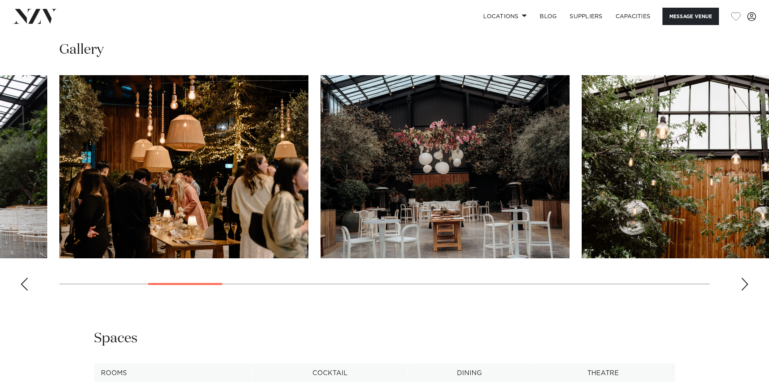
click at [746, 287] on div "Next slide" at bounding box center [745, 283] width 8 height 13
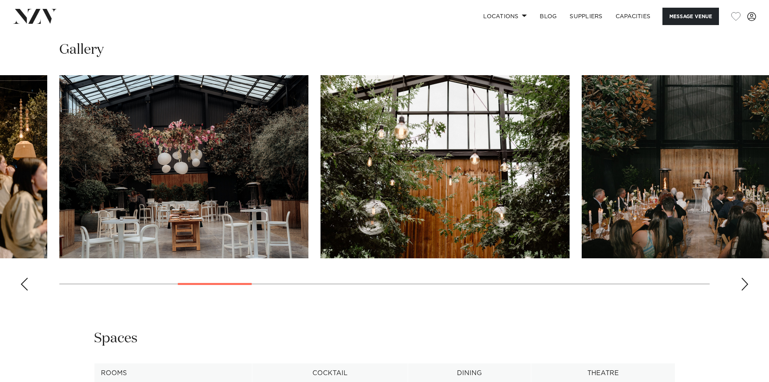
click at [746, 287] on div "Next slide" at bounding box center [745, 283] width 8 height 13
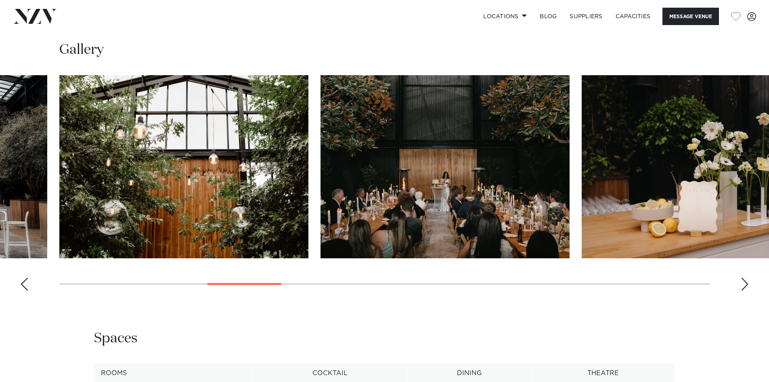
click at [746, 287] on div "Next slide" at bounding box center [745, 283] width 8 height 13
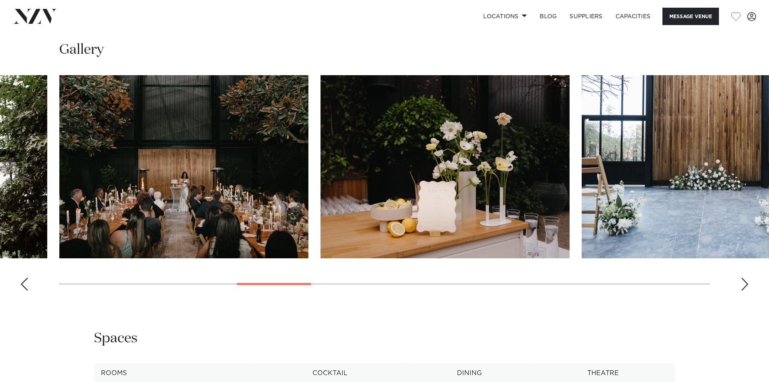
click at [746, 287] on div "Next slide" at bounding box center [745, 283] width 8 height 13
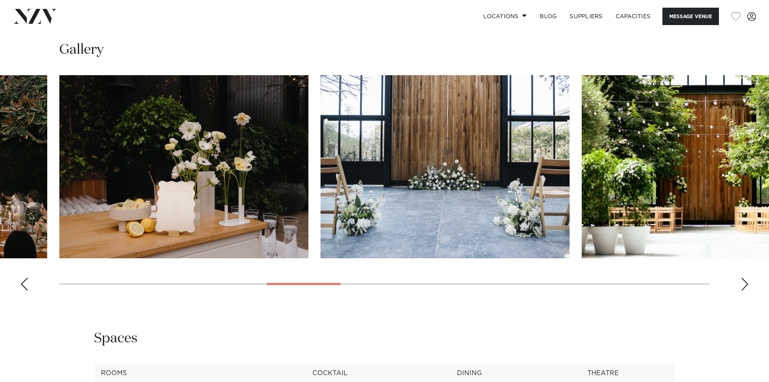
click at [748, 285] on div "Next slide" at bounding box center [745, 283] width 8 height 13
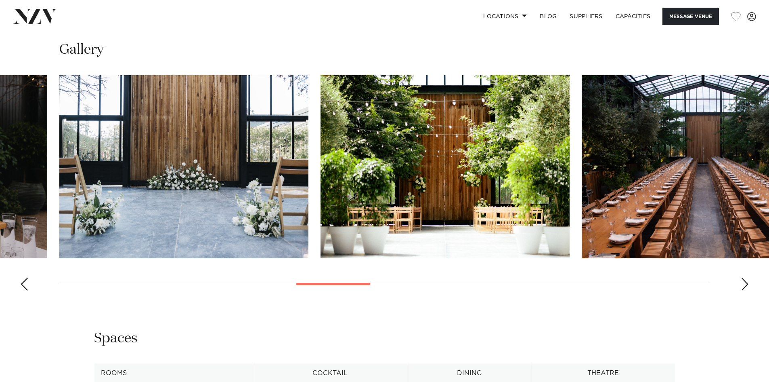
click at [748, 285] on div "Next slide" at bounding box center [745, 283] width 8 height 13
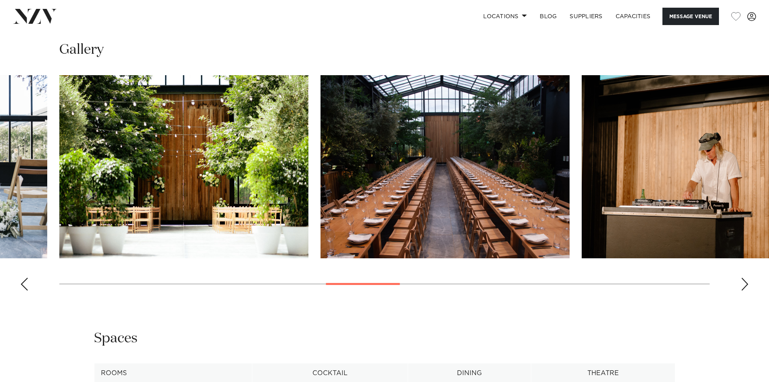
click at [748, 285] on div "Next slide" at bounding box center [745, 283] width 8 height 13
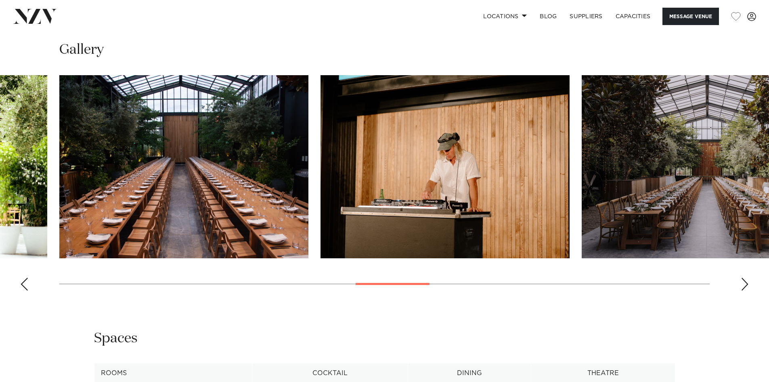
click at [744, 282] on div "Next slide" at bounding box center [745, 283] width 8 height 13
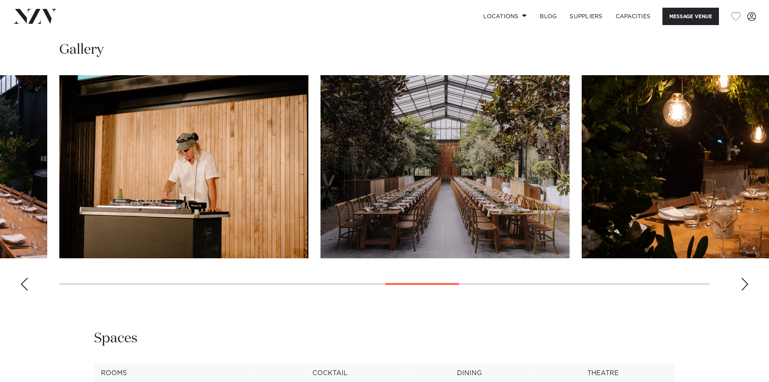
click at [743, 281] on div "Next slide" at bounding box center [745, 283] width 8 height 13
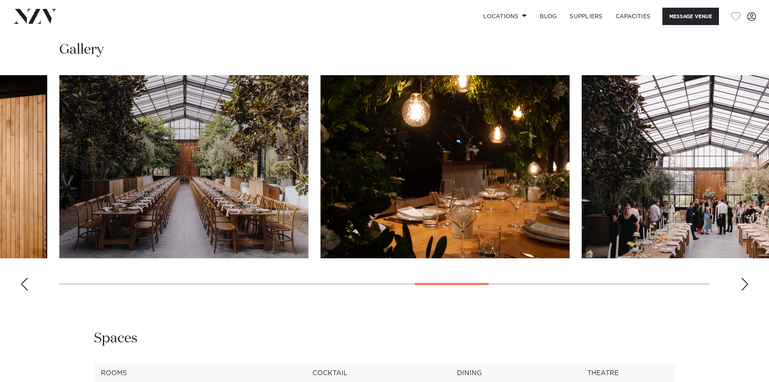
click at [743, 281] on div "Next slide" at bounding box center [745, 283] width 8 height 13
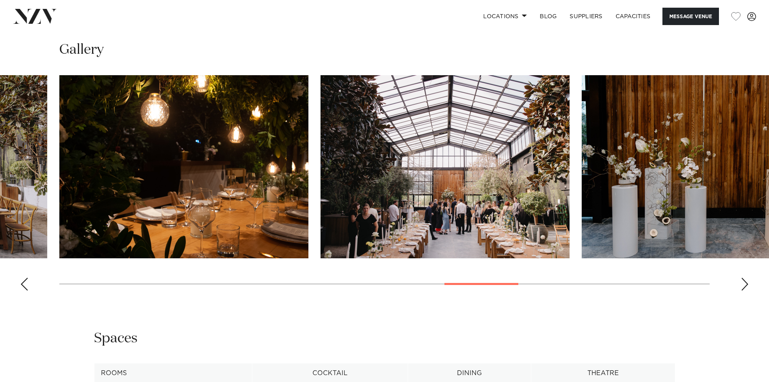
click at [743, 281] on div "Next slide" at bounding box center [745, 283] width 8 height 13
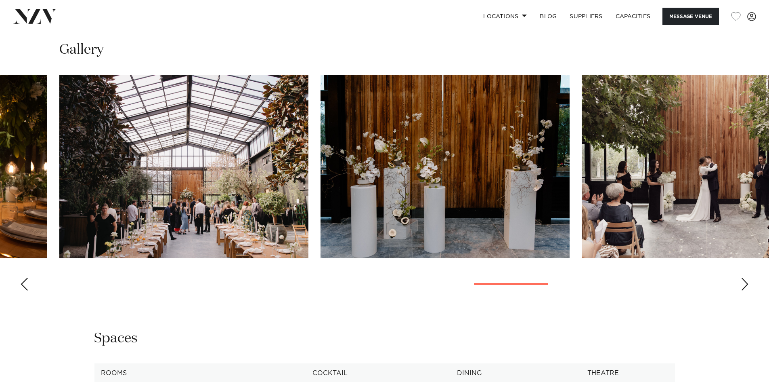
click at [743, 281] on div "Next slide" at bounding box center [745, 283] width 8 height 13
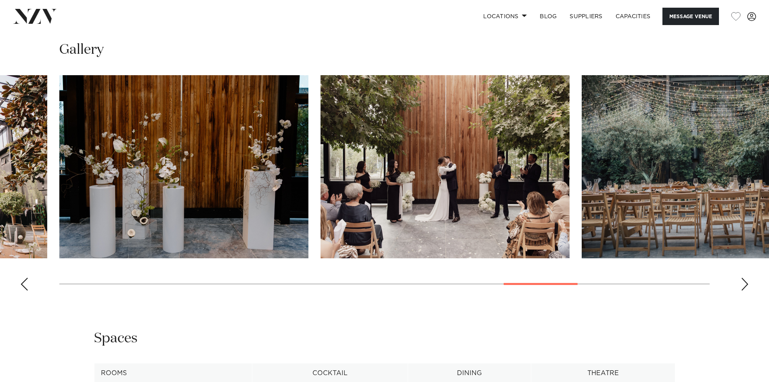
click at [743, 281] on div "Next slide" at bounding box center [745, 283] width 8 height 13
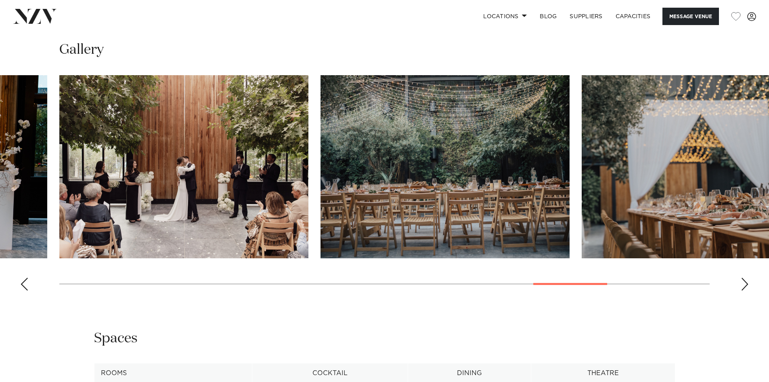
click at [741, 276] on swiper-container at bounding box center [384, 186] width 769 height 222
click at [744, 283] on div "Next slide" at bounding box center [745, 283] width 8 height 13
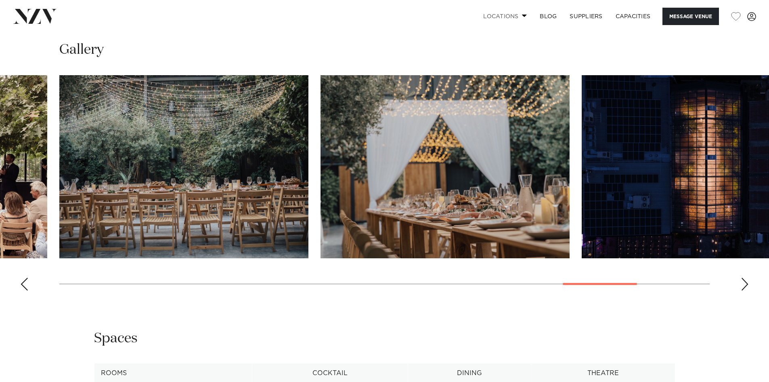
click at [516, 17] on link "Locations" at bounding box center [505, 16] width 57 height 17
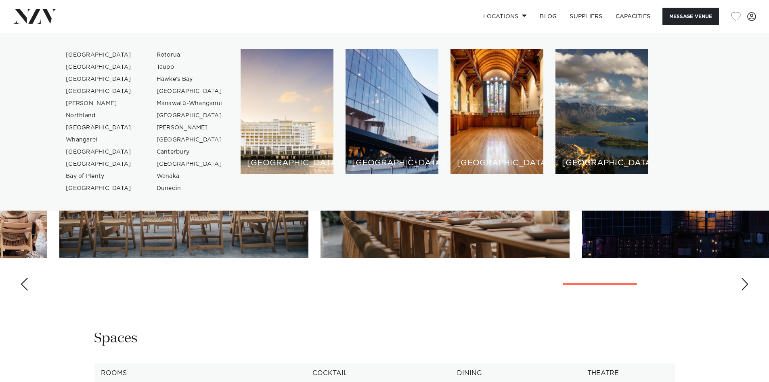
click at [377, 314] on div "Auckland Glasshouse Morningside Message Venue Auckland Glasshouse Morningside A…" at bounding box center [384, 231] width 769 height 2092
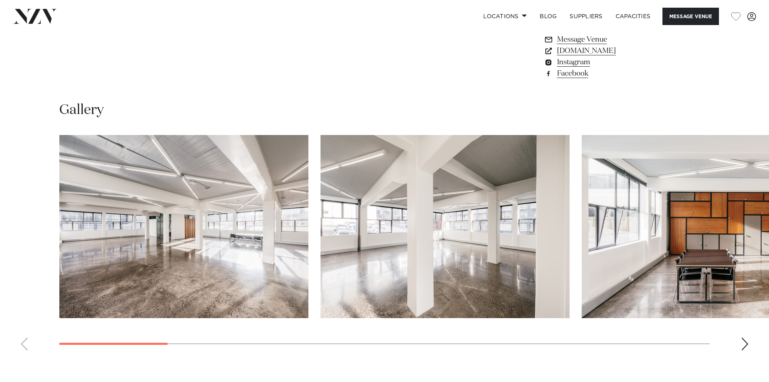
scroll to position [807, 0]
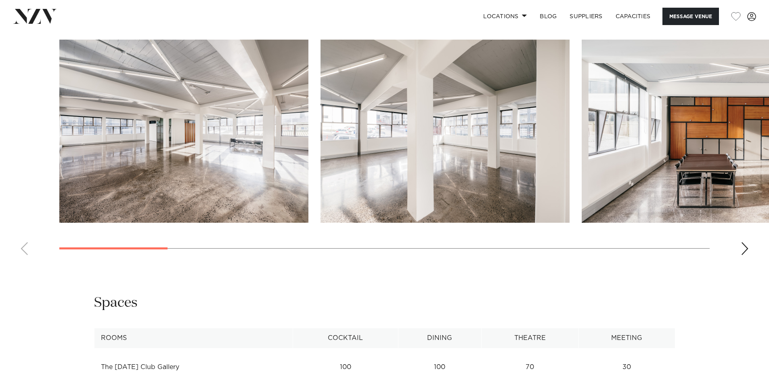
click at [744, 249] on div "Next slide" at bounding box center [745, 248] width 8 height 13
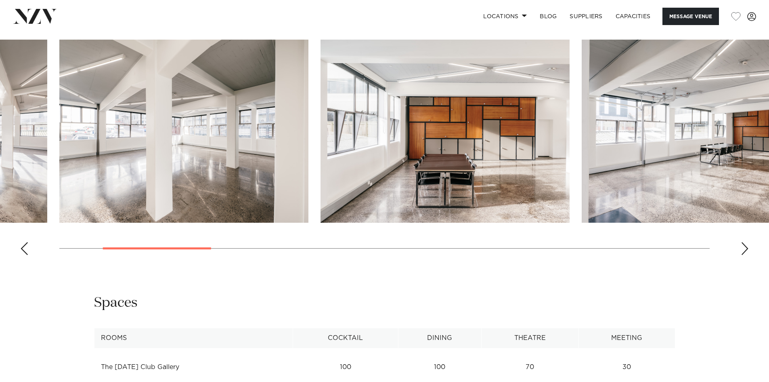
click at [744, 249] on div "Next slide" at bounding box center [745, 248] width 8 height 13
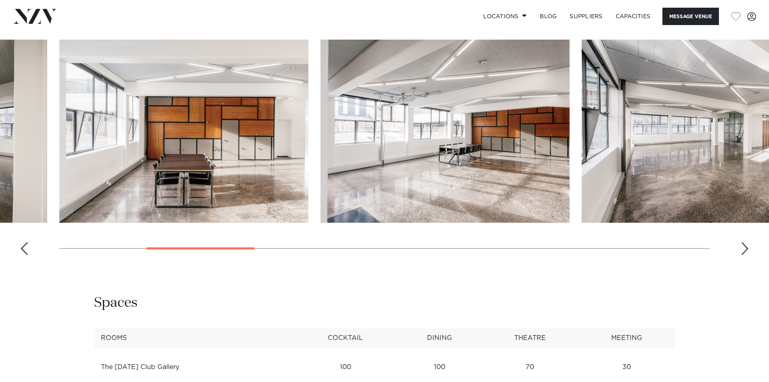
click at [744, 249] on div "Next slide" at bounding box center [745, 248] width 8 height 13
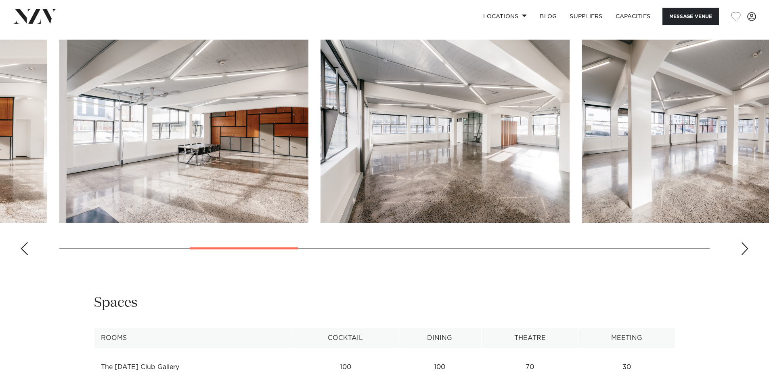
click at [744, 249] on div "Next slide" at bounding box center [745, 248] width 8 height 13
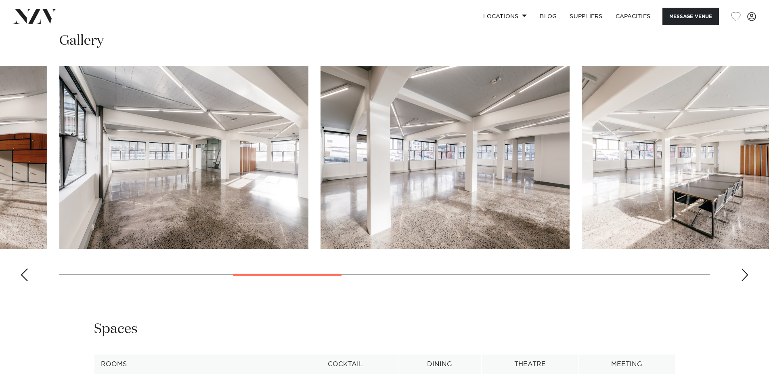
scroll to position [767, 0]
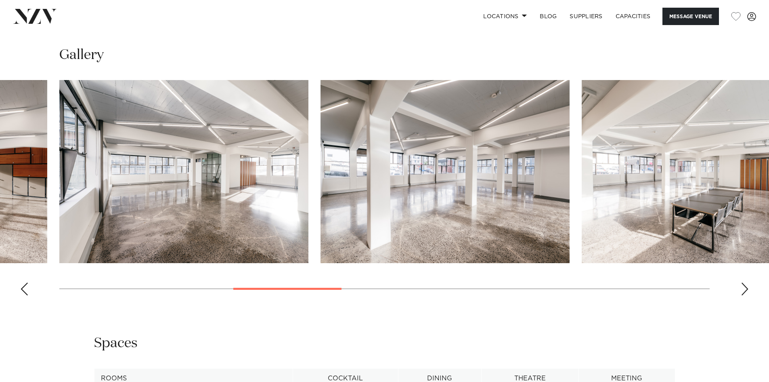
click at [740, 281] on swiper-container at bounding box center [384, 191] width 769 height 222
click at [742, 283] on div "Next slide" at bounding box center [745, 288] width 8 height 13
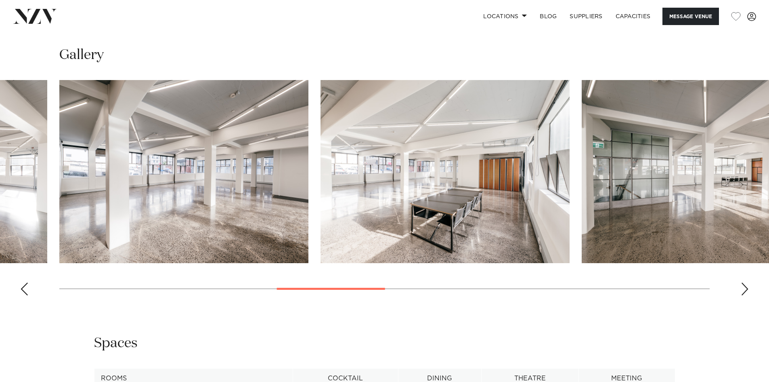
click at [742, 283] on div "Next slide" at bounding box center [745, 288] width 8 height 13
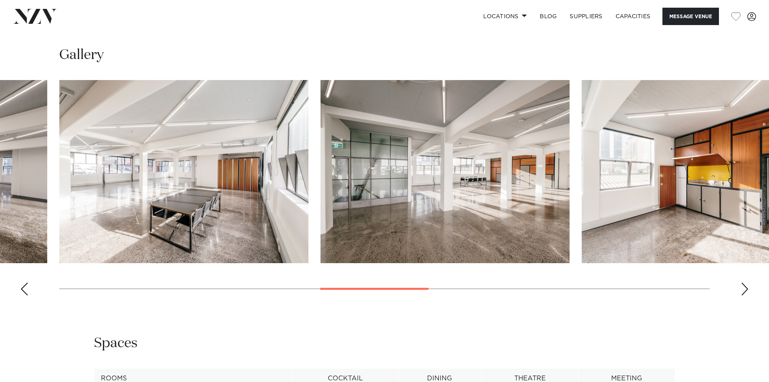
click at [742, 283] on div "Next slide" at bounding box center [745, 288] width 8 height 13
